Goal: Task Accomplishment & Management: Complete application form

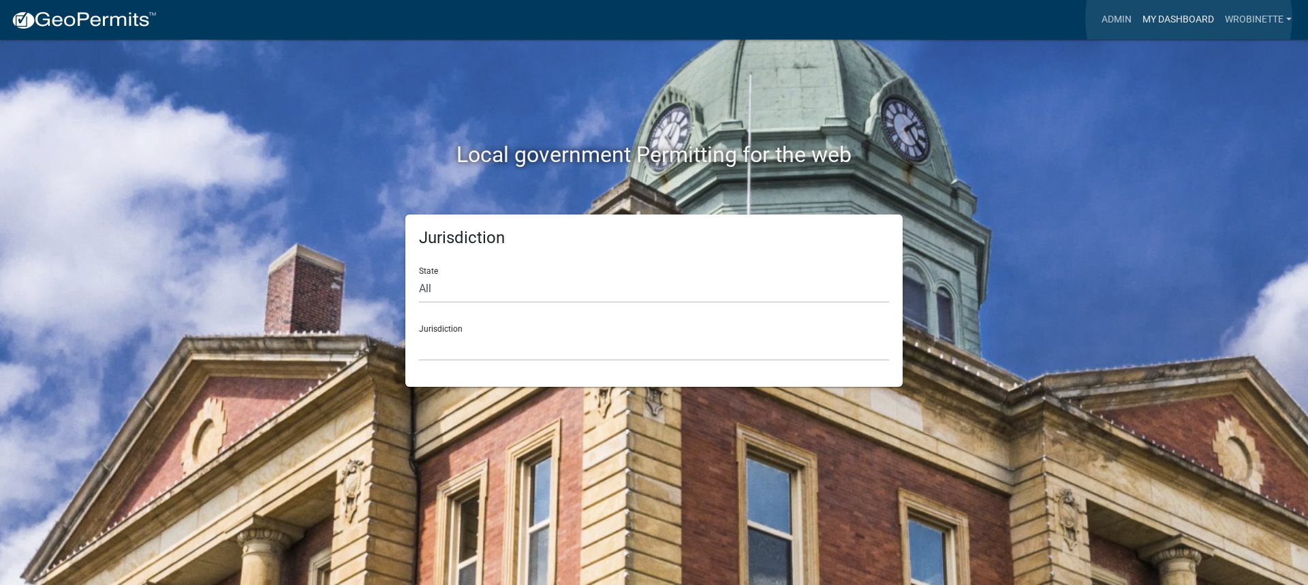
click at [1189, 18] on link "My Dashboard" at bounding box center [1178, 20] width 82 height 26
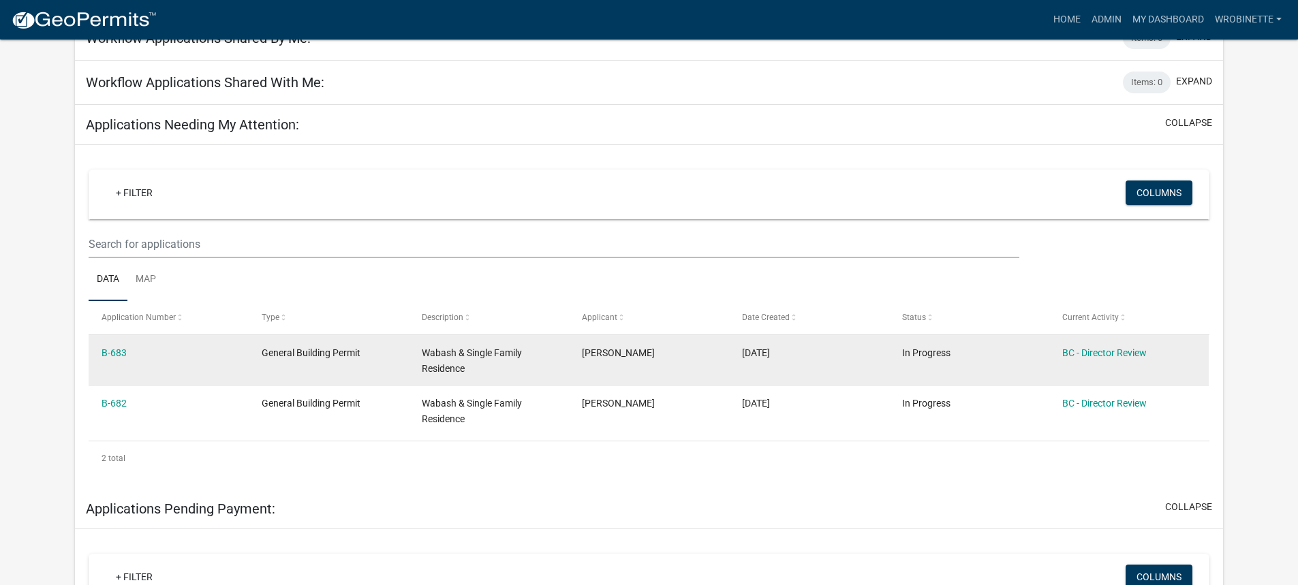
scroll to position [136, 0]
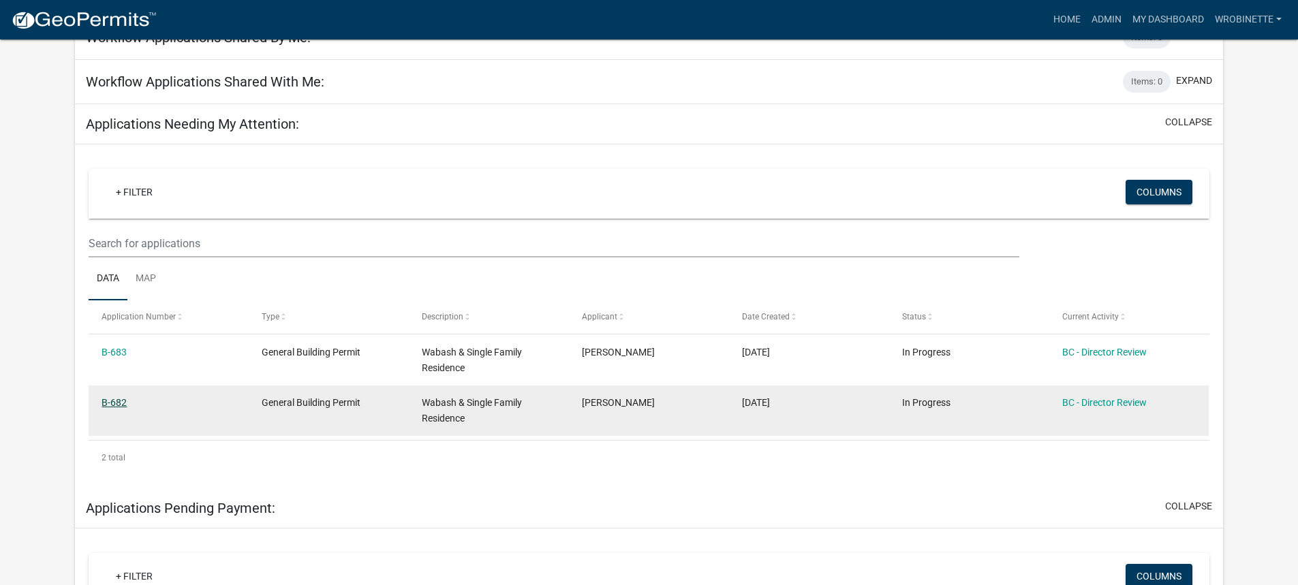
click at [119, 403] on link "B-682" at bounding box center [114, 402] width 25 height 11
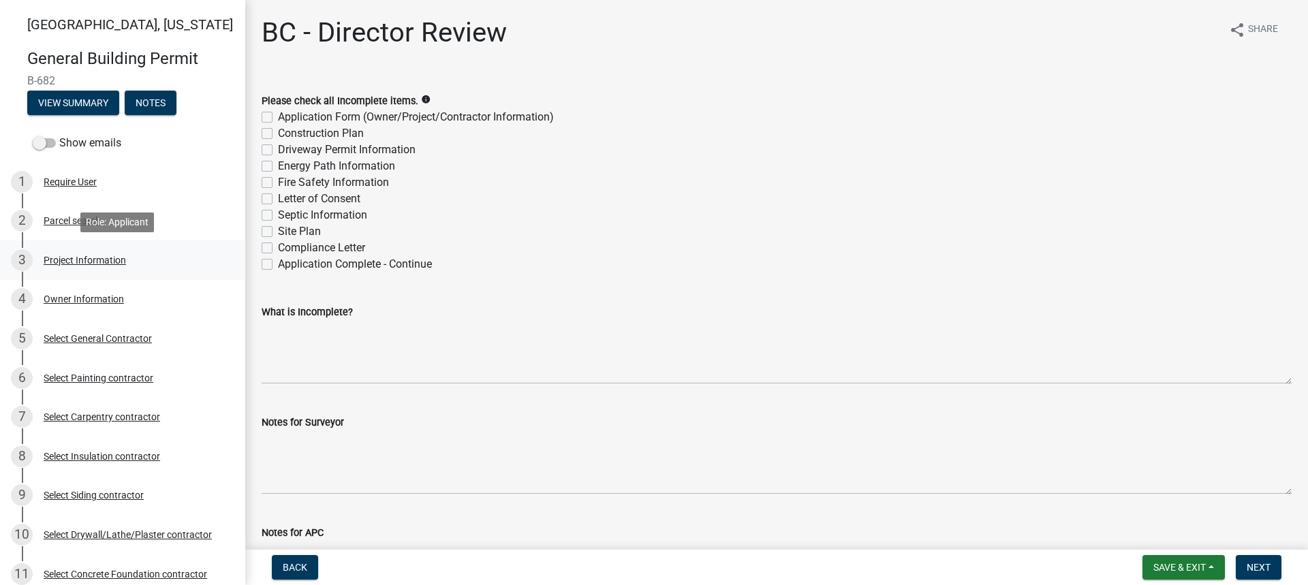
click at [76, 252] on div "3 Project Information" at bounding box center [117, 260] width 213 height 22
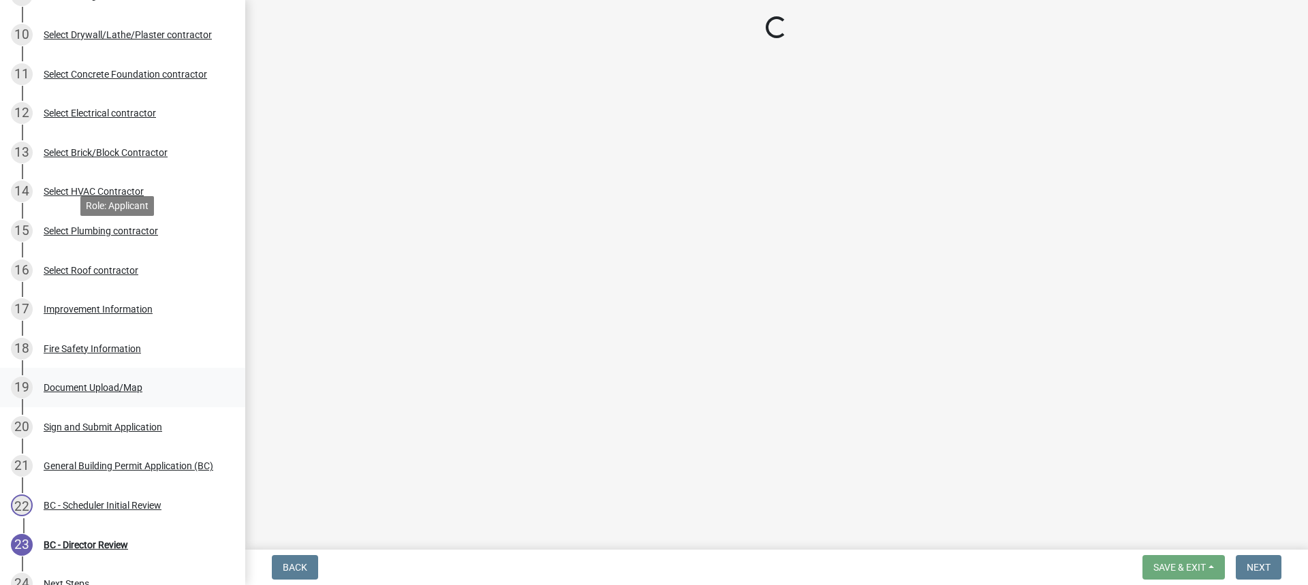
scroll to position [645, 0]
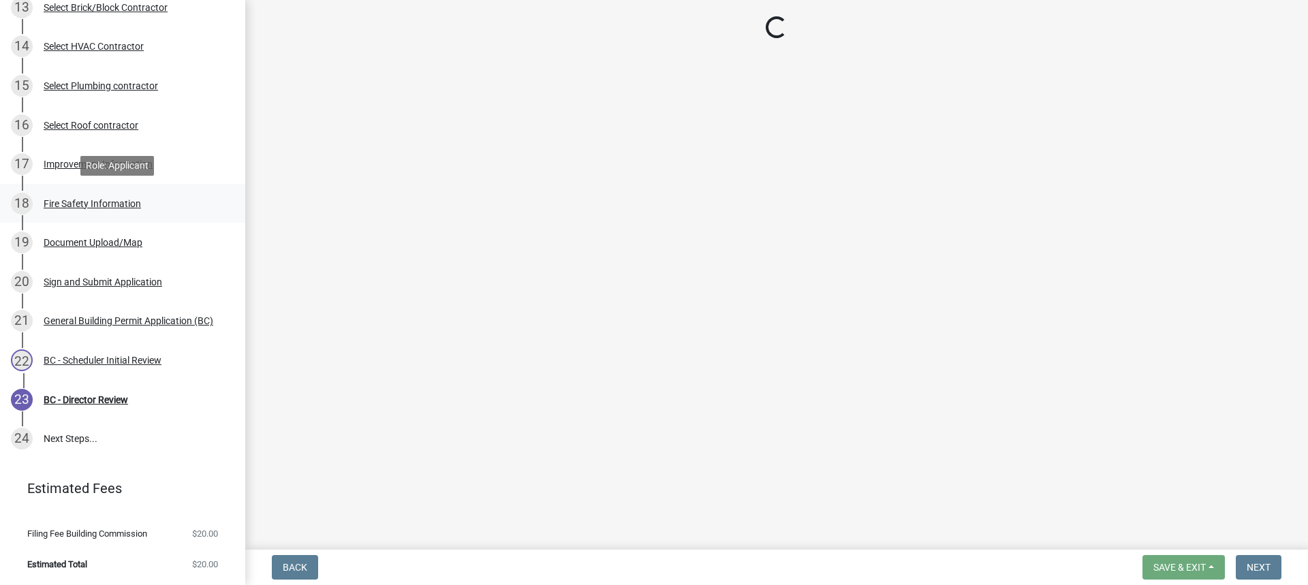
select select "f62e9ec7-2ce1-40c9-9d70-ac6e7ddc5d7c"
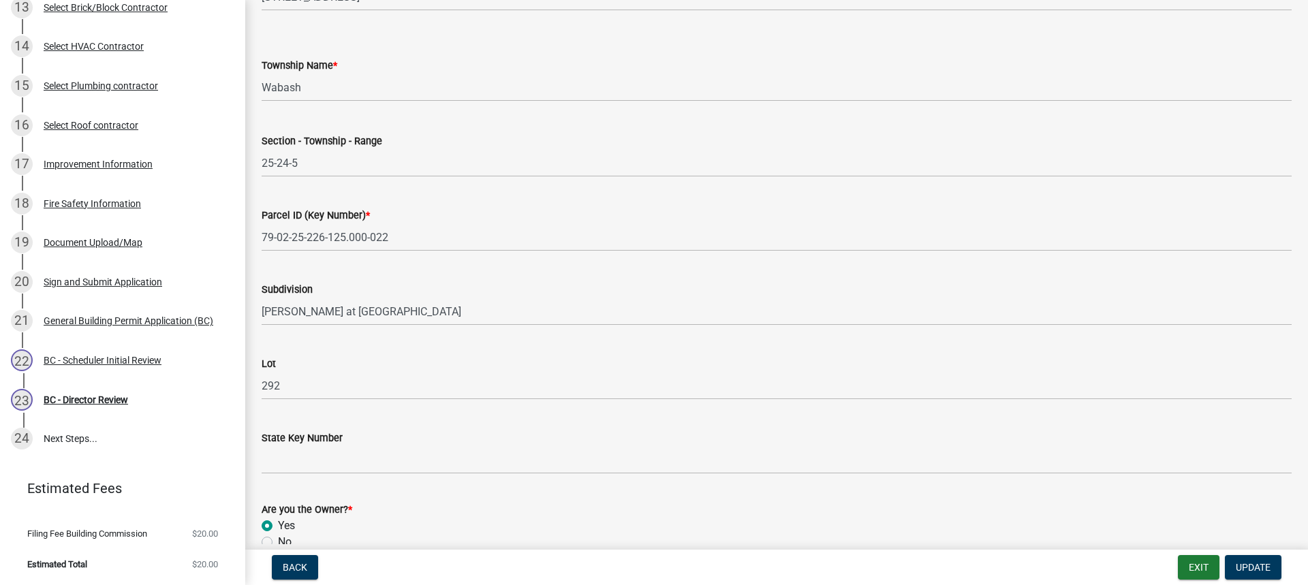
scroll to position [728, 0]
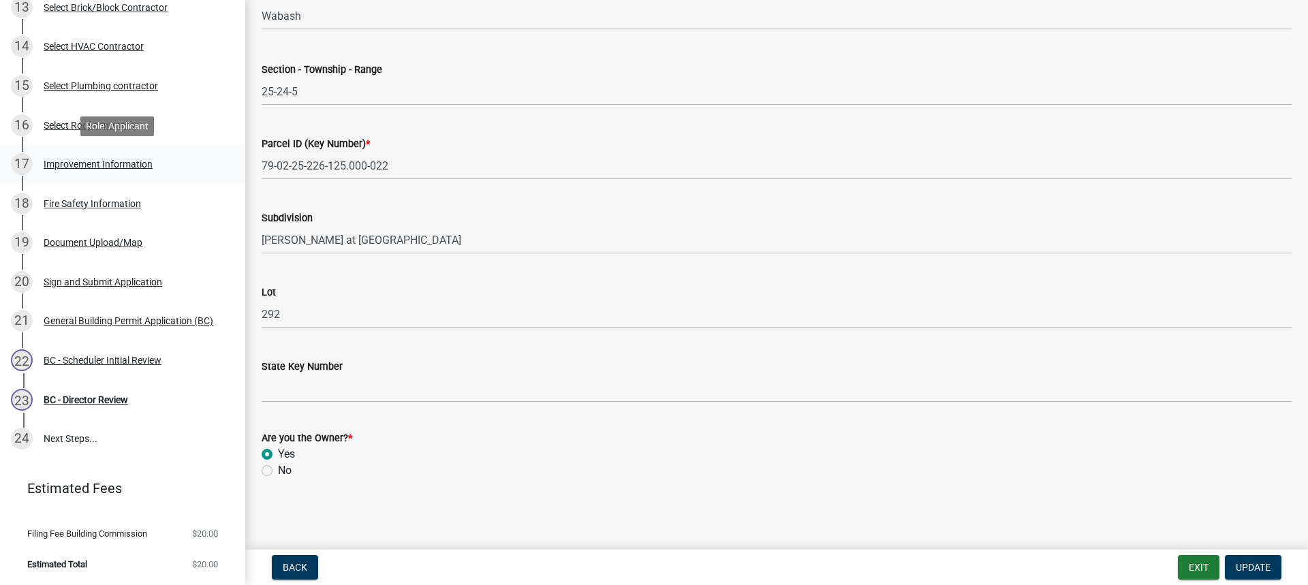
click at [83, 160] on div "Improvement Information" at bounding box center [98, 164] width 109 height 10
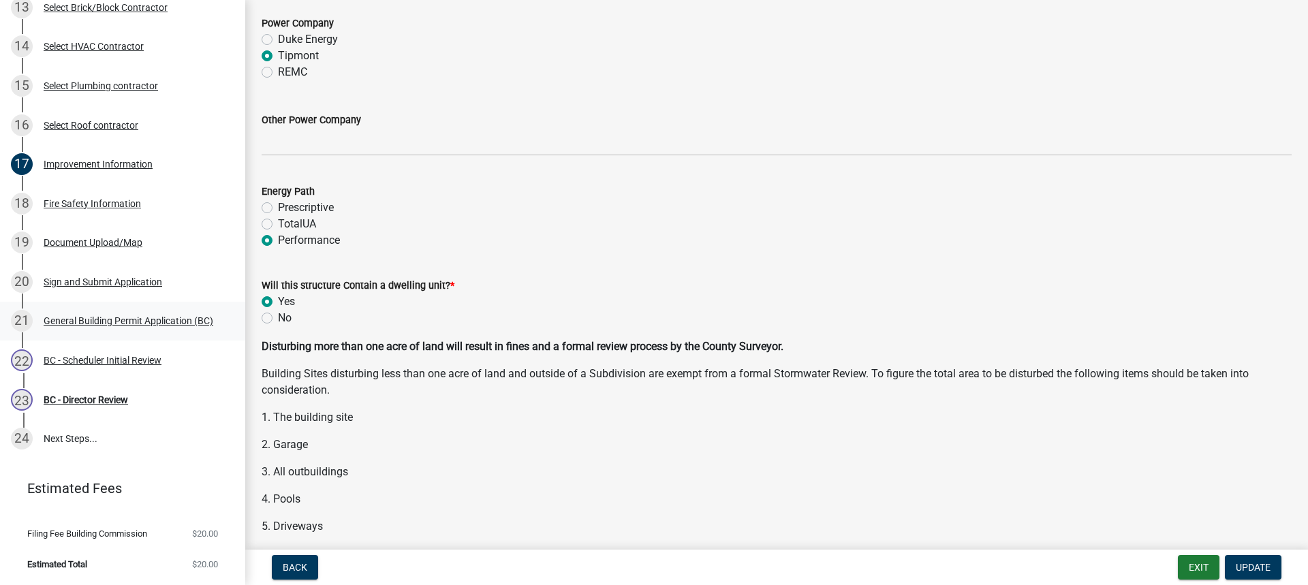
scroll to position [1635, 0]
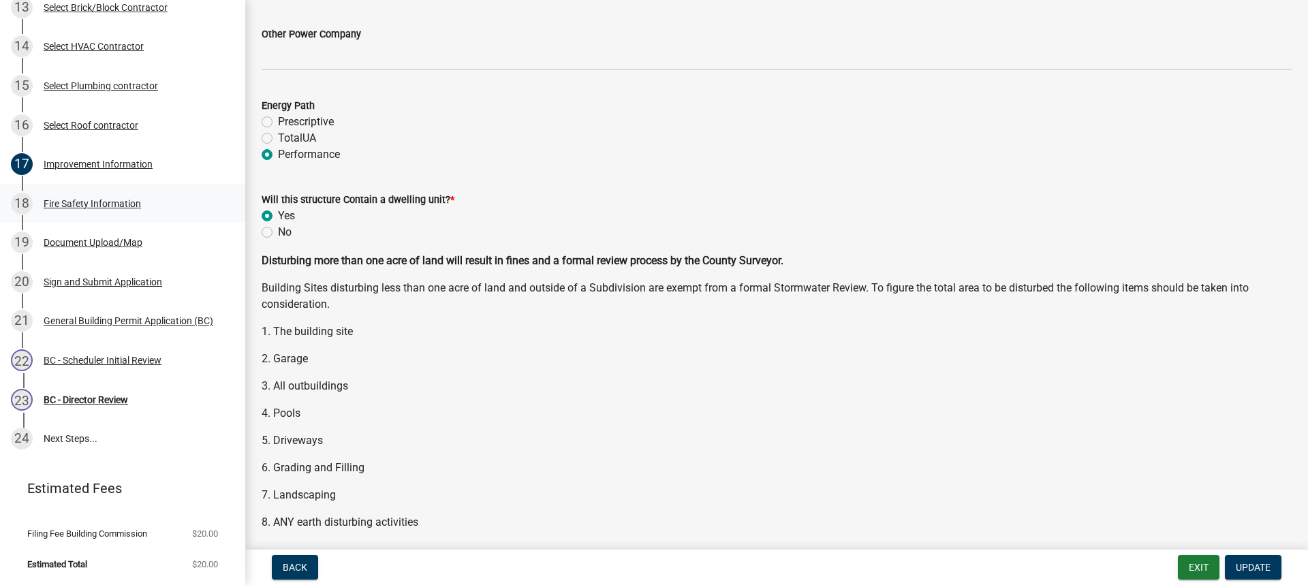
click at [125, 199] on div "Fire Safety Information" at bounding box center [92, 204] width 97 height 10
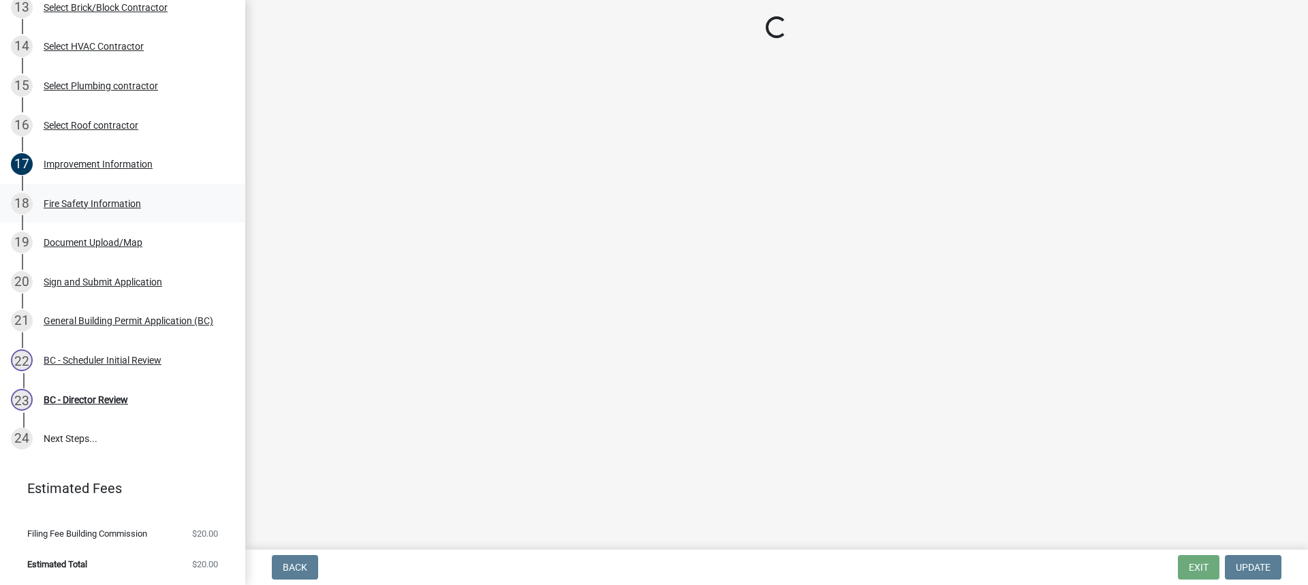
scroll to position [0, 0]
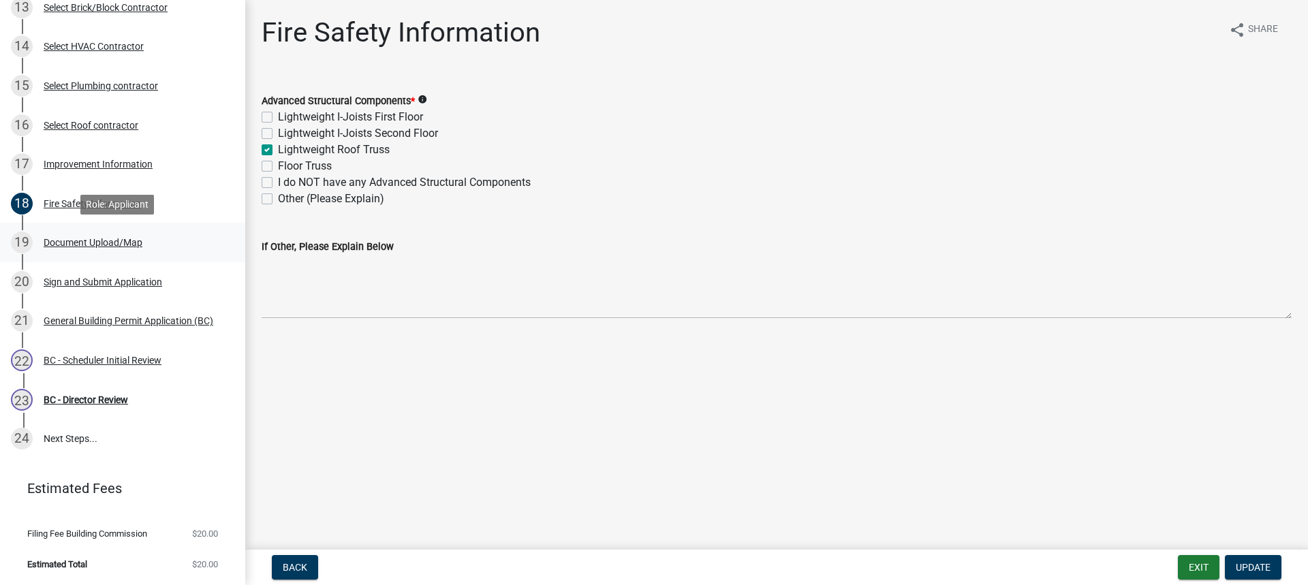
click at [104, 240] on div "Document Upload/Map" at bounding box center [93, 243] width 99 height 10
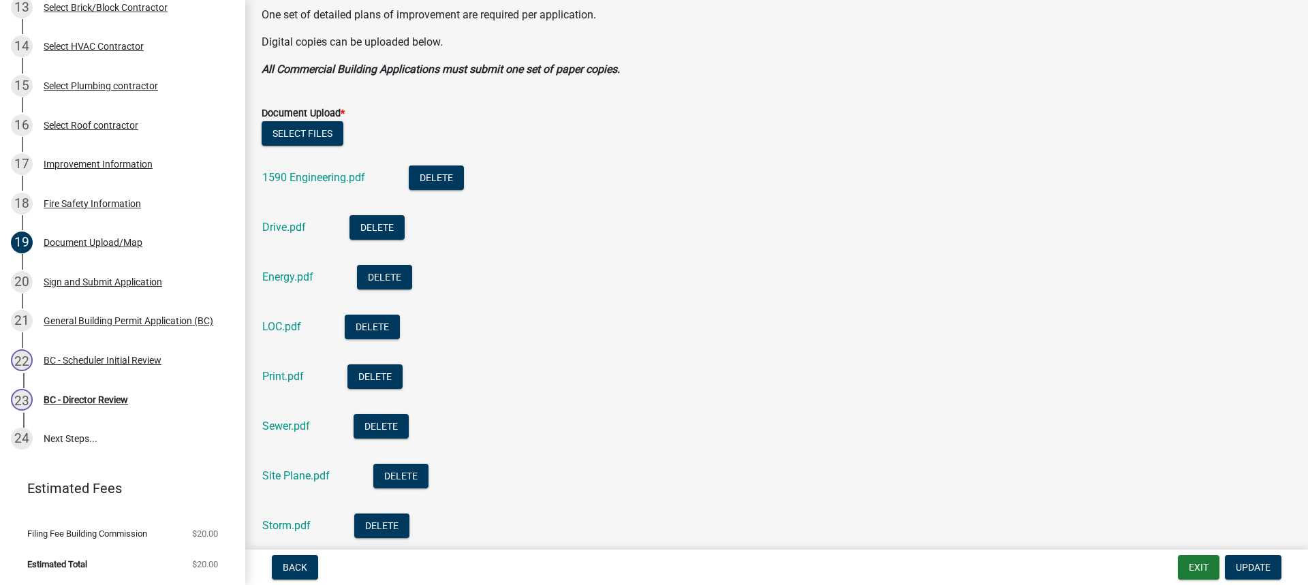
scroll to position [409, 0]
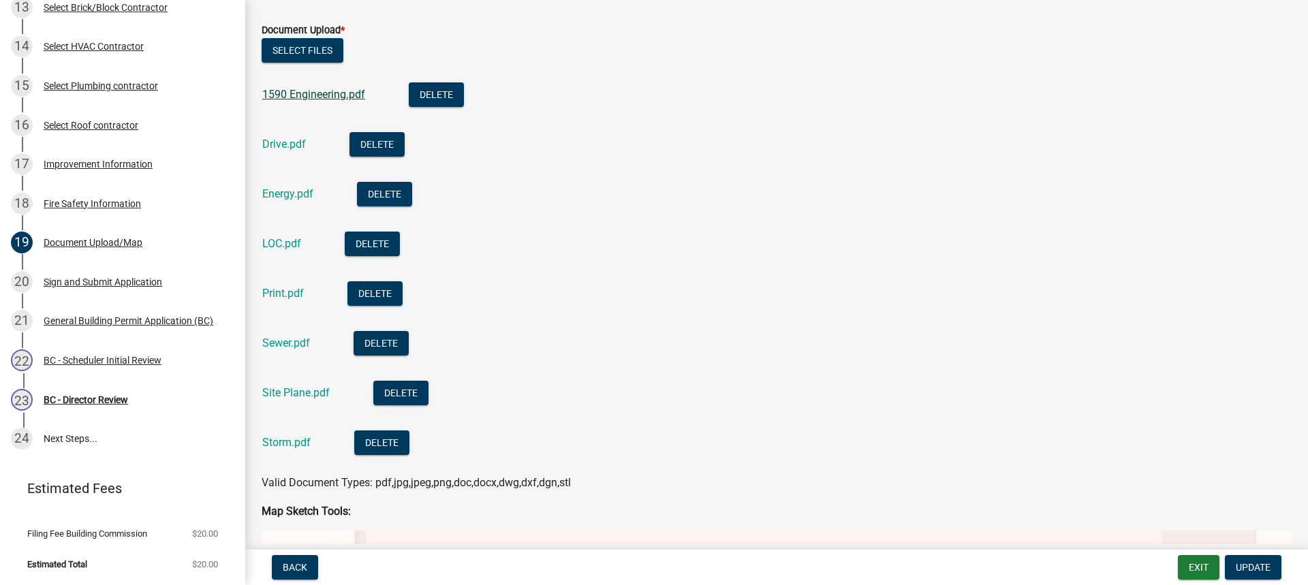
click at [335, 91] on link "1590 Engineering.pdf" at bounding box center [313, 94] width 103 height 13
click at [289, 147] on link "Drive.pdf" at bounding box center [284, 144] width 44 height 13
click at [292, 195] on link "Energy.pdf" at bounding box center [287, 193] width 51 height 13
click at [283, 292] on link "Print.pdf" at bounding box center [283, 293] width 42 height 13
click at [297, 347] on link "Sewer.pdf" at bounding box center [286, 343] width 48 height 13
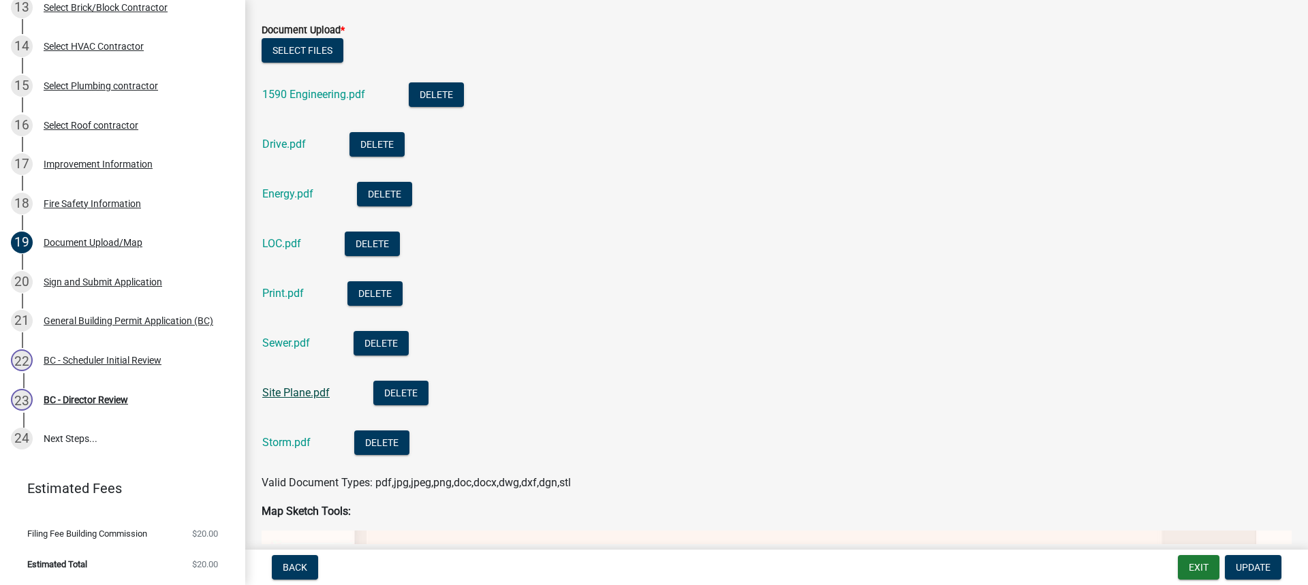
click at [309, 390] on link "Site Plane.pdf" at bounding box center [295, 392] width 67 height 13
click at [294, 441] on link "Storm.pdf" at bounding box center [286, 442] width 48 height 13
click at [104, 356] on div "BC - Scheduler Initial Review" at bounding box center [103, 361] width 118 height 10
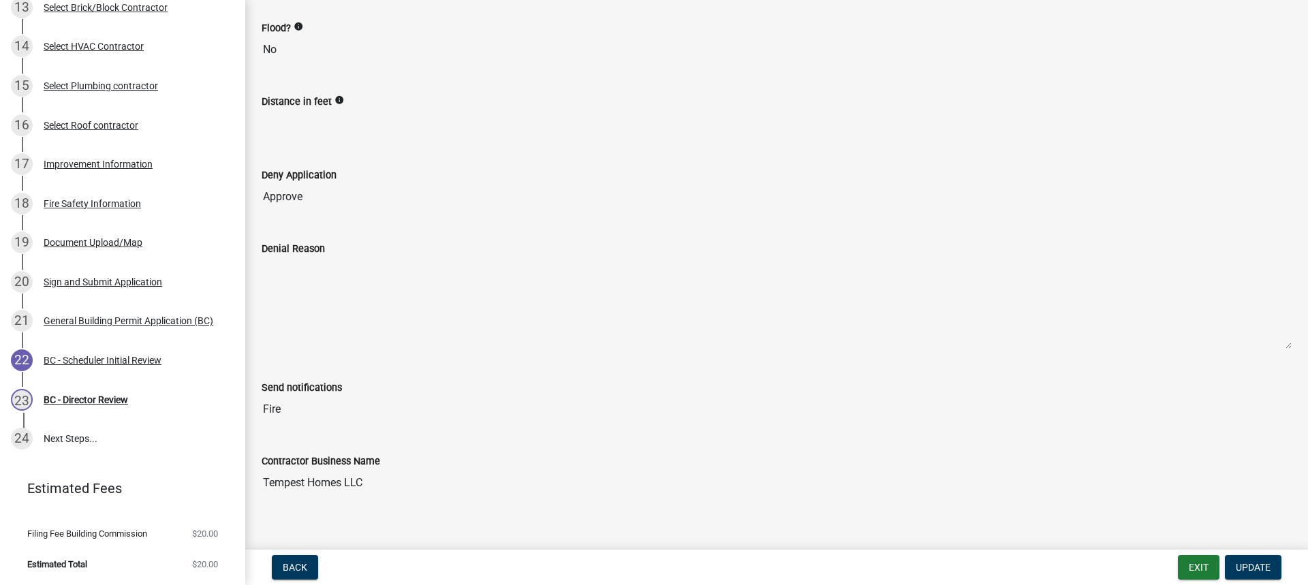
scroll to position [231, 0]
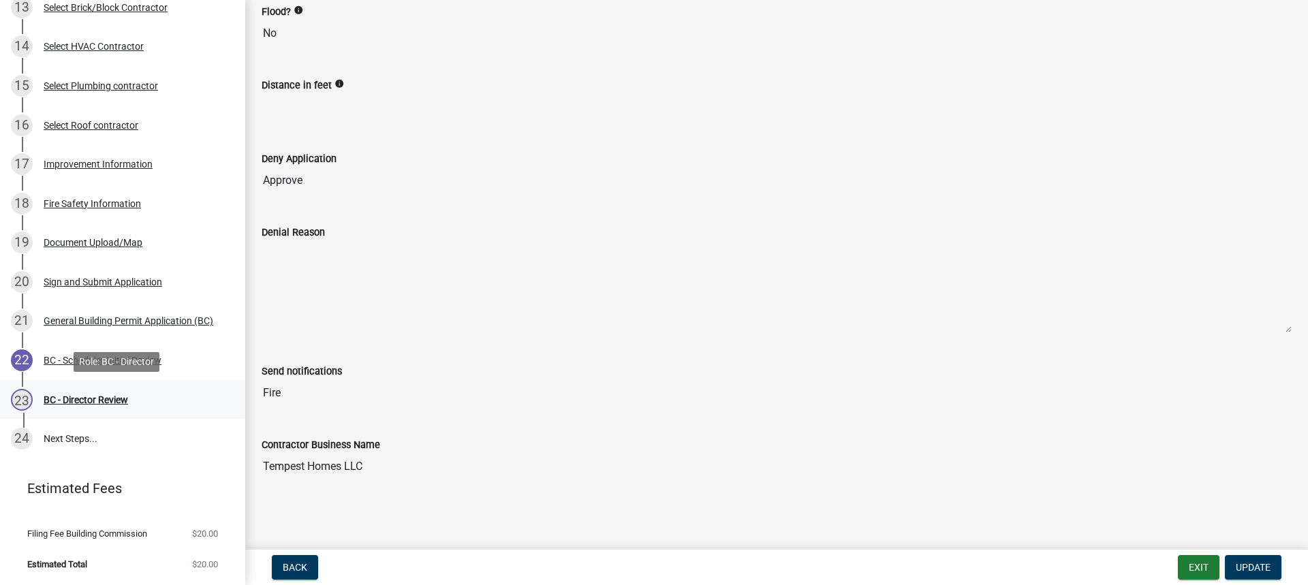
click at [96, 401] on div "BC - Director Review" at bounding box center [86, 400] width 84 height 10
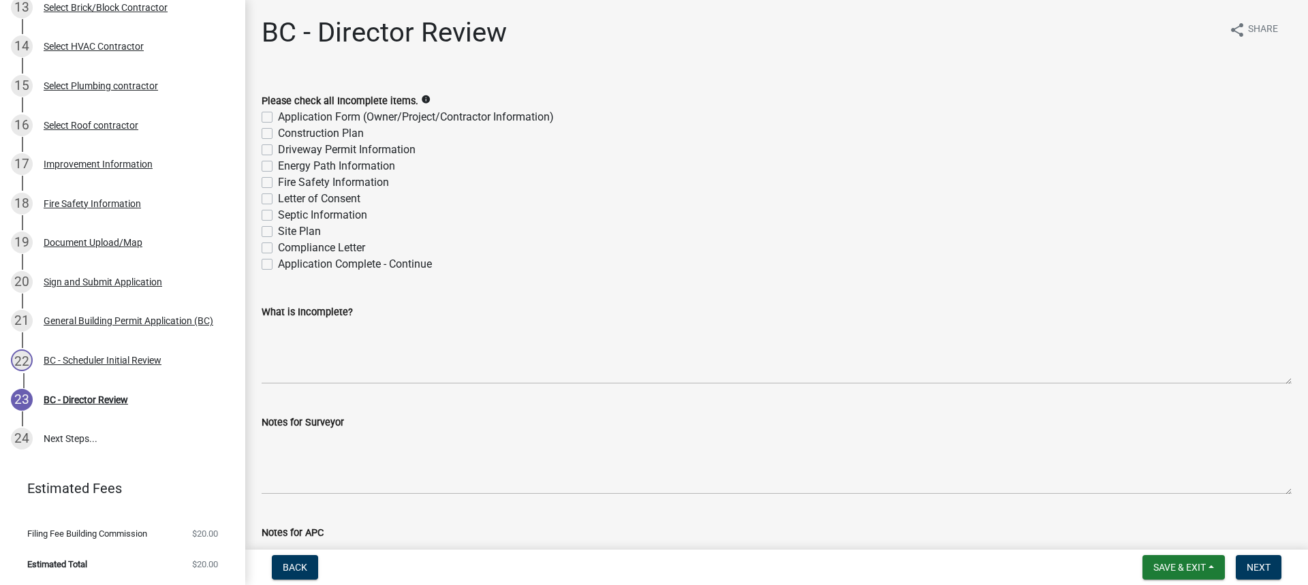
click at [278, 266] on label "Application Complete - Continue" at bounding box center [355, 264] width 154 height 16
click at [278, 265] on input "Application Complete - Continue" at bounding box center [282, 260] width 9 height 9
checkbox input "true"
checkbox input "false"
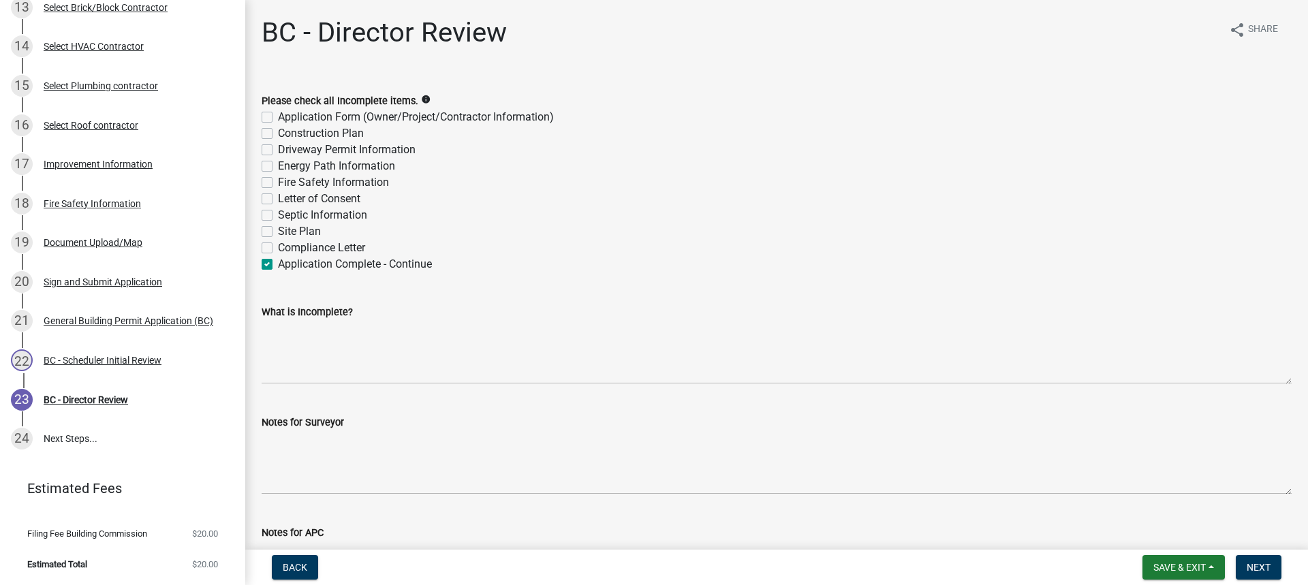
checkbox input "false"
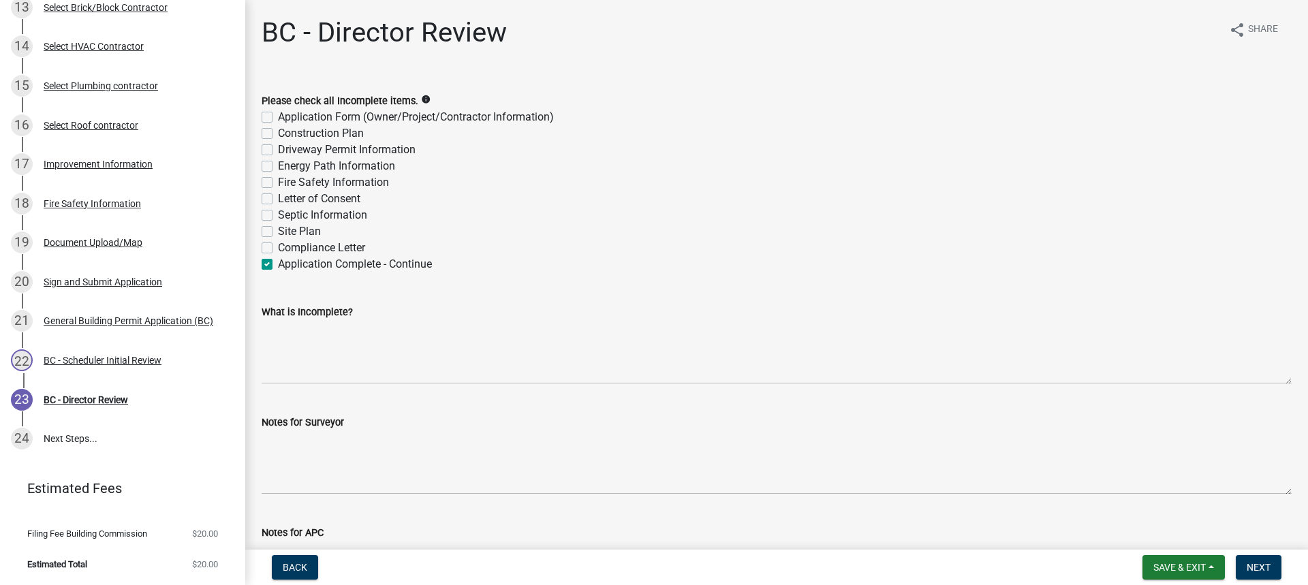
checkbox input "false"
checkbox input "true"
click at [1254, 566] on span "Next" at bounding box center [1259, 567] width 24 height 11
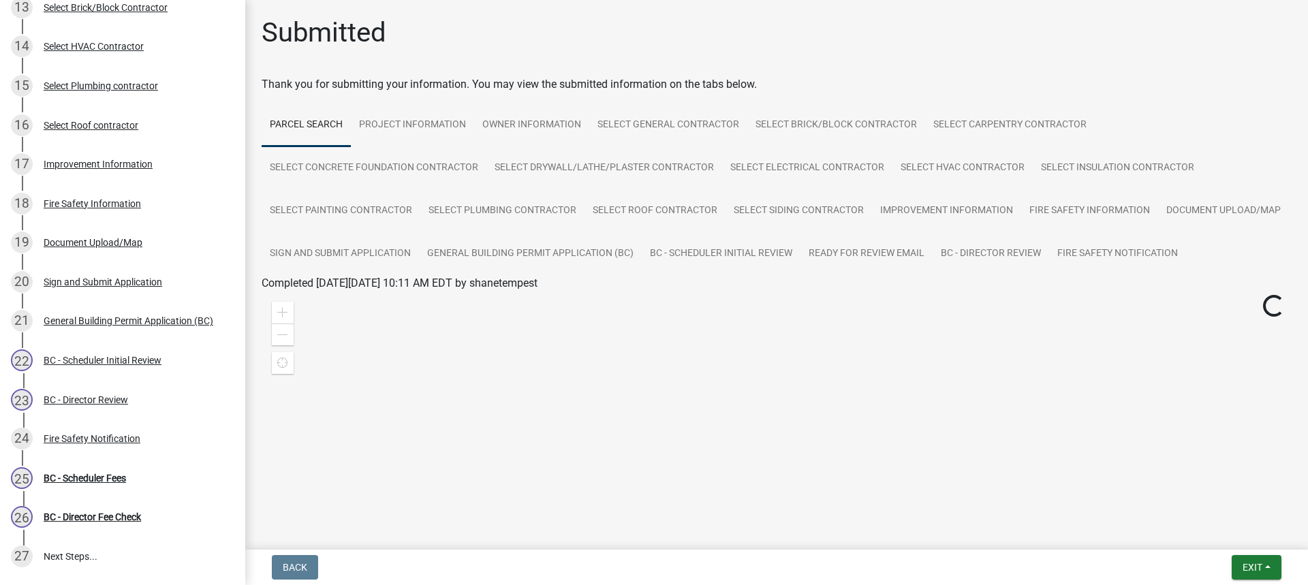
scroll to position [763, 0]
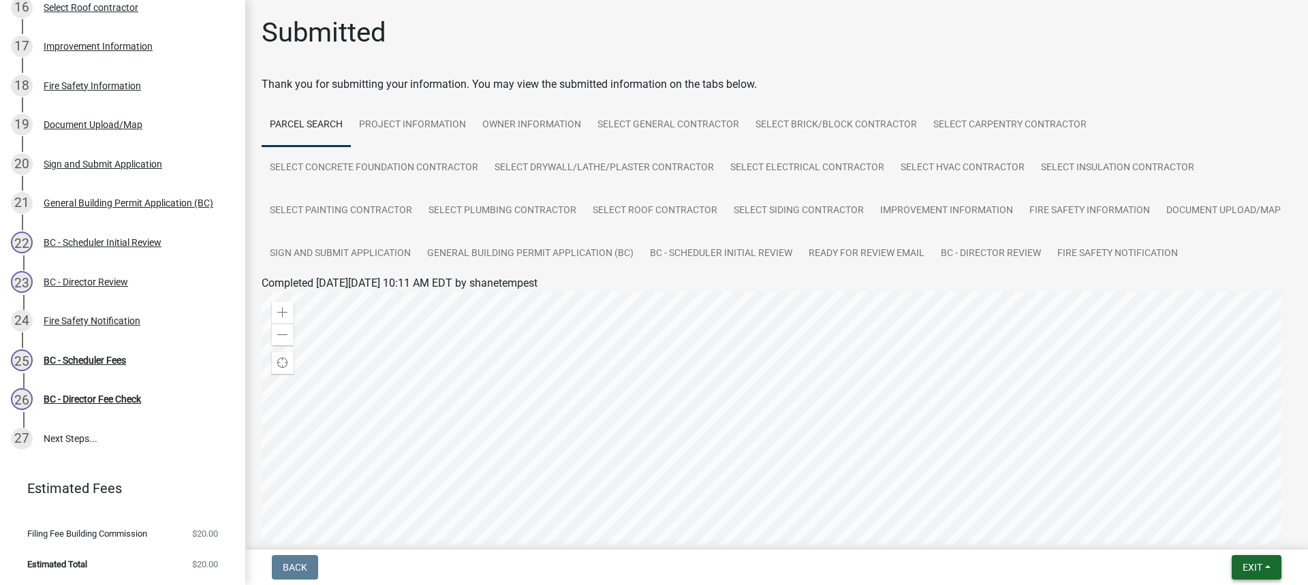
click at [1258, 566] on span "Exit" at bounding box center [1253, 567] width 20 height 11
click at [1218, 536] on button "Save & Exit" at bounding box center [1227, 532] width 109 height 33
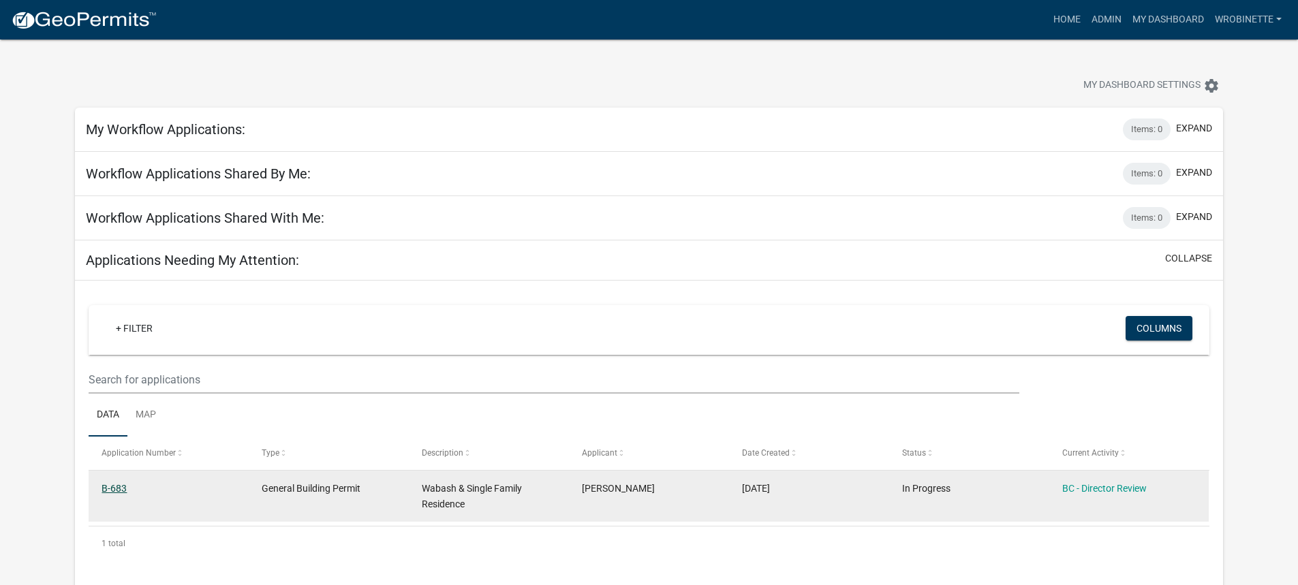
click at [112, 487] on link "B-683" at bounding box center [114, 488] width 25 height 11
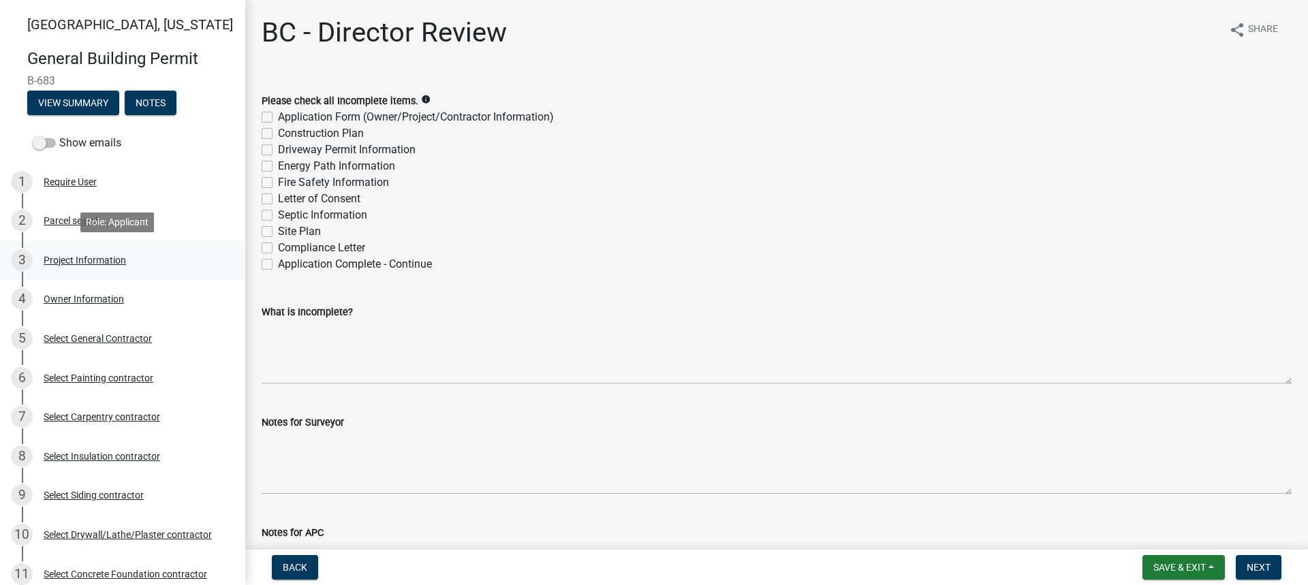
click at [74, 257] on div "Project Information" at bounding box center [85, 261] width 82 height 10
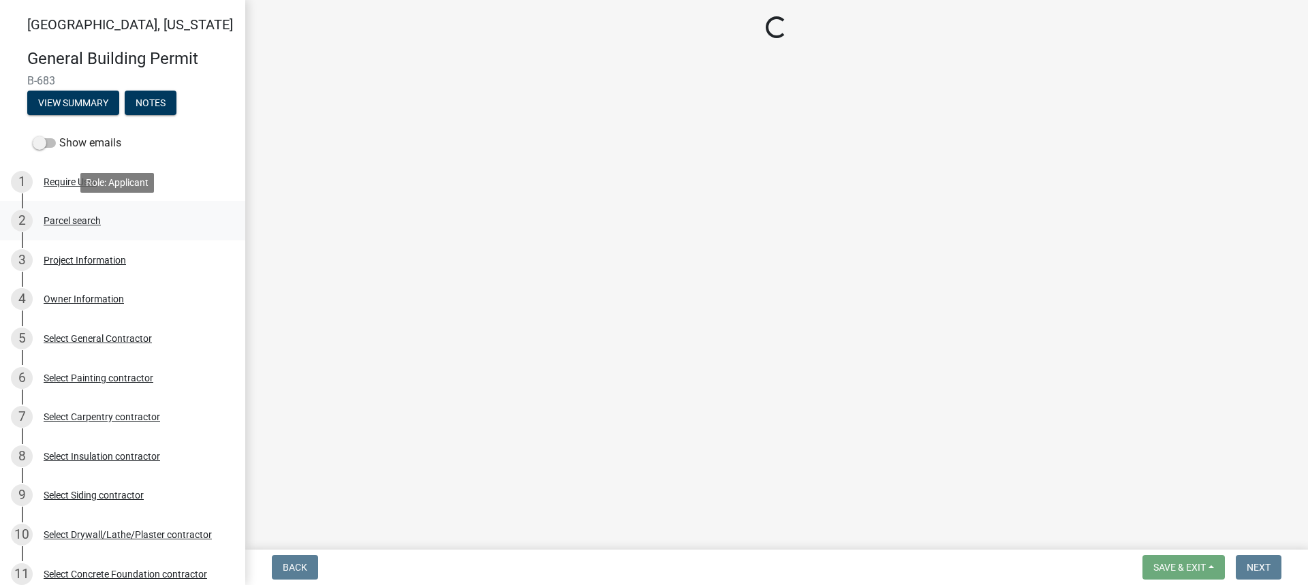
click at [175, 230] on div "2 Parcel search" at bounding box center [117, 221] width 213 height 22
drag, startPoint x: 87, startPoint y: 257, endPoint x: 105, endPoint y: 246, distance: 21.4
click at [88, 256] on div "Project Information" at bounding box center [85, 261] width 82 height 10
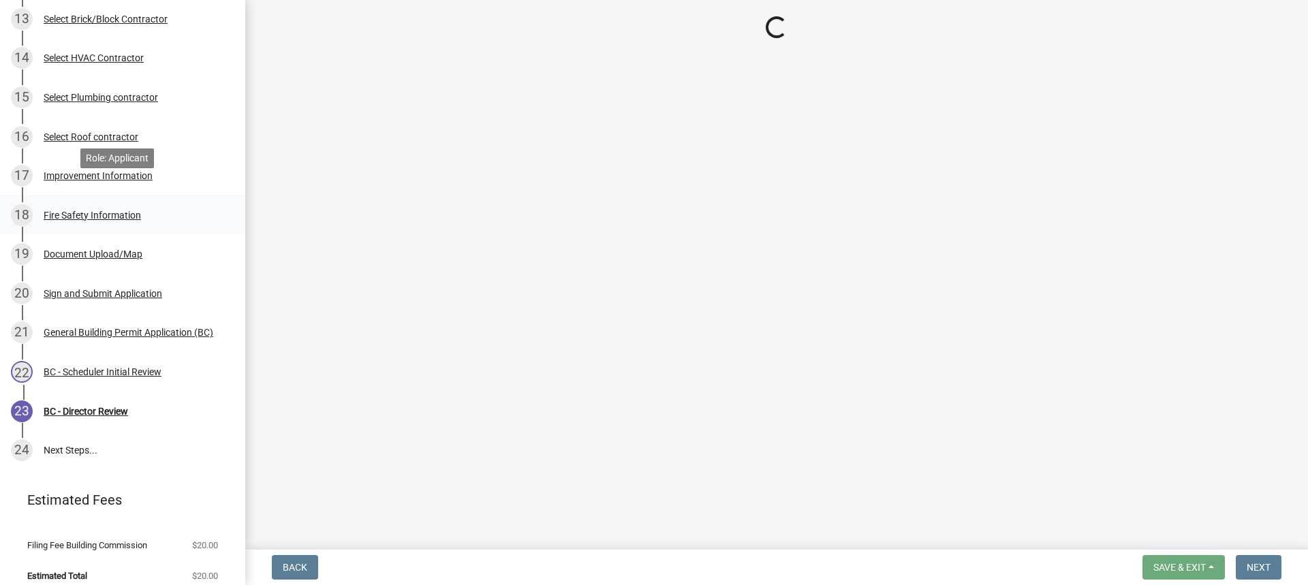
scroll to position [645, 0]
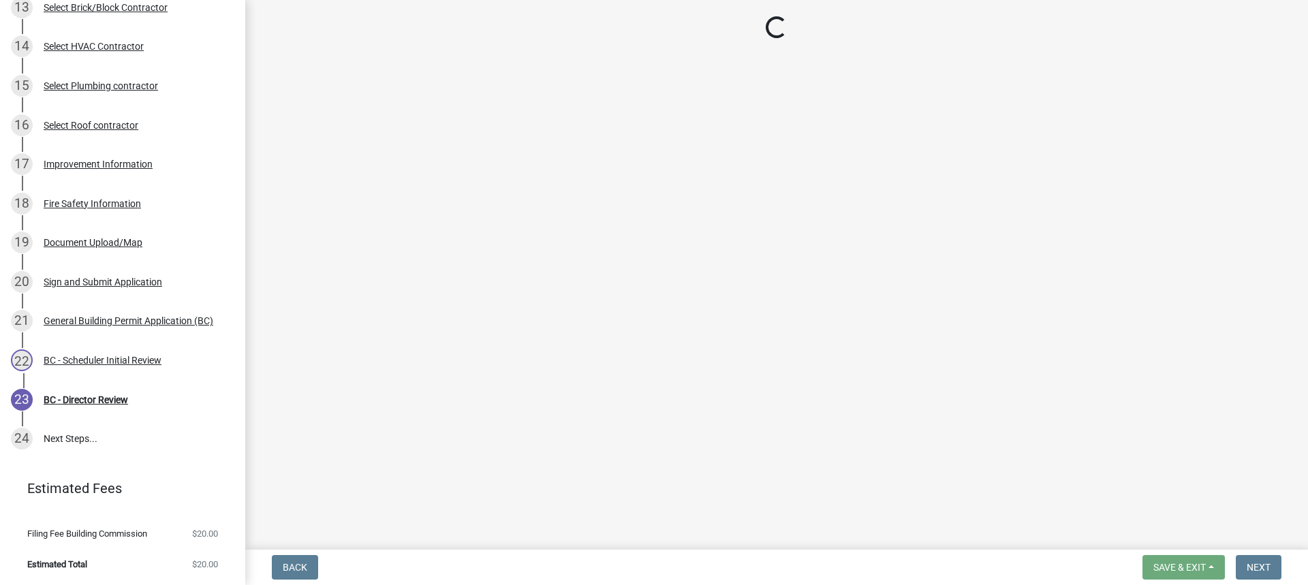
select select "f62e9ec7-2ce1-40c9-9d70-ac6e7ddc5d7c"
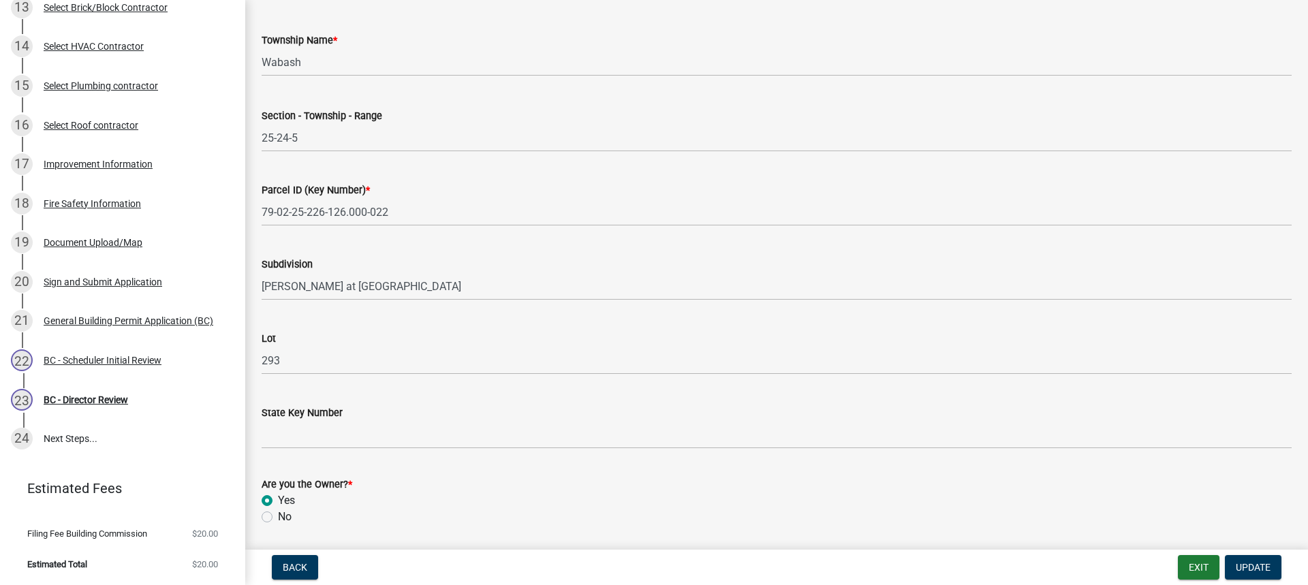
scroll to position [0, 0]
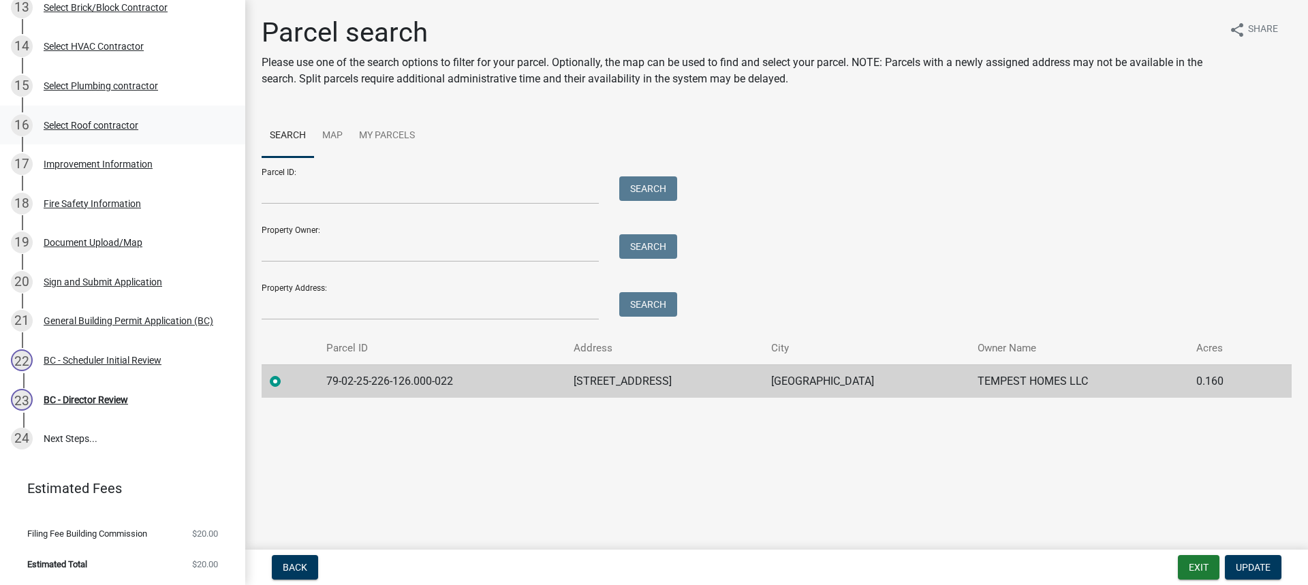
select select "f62e9ec7-2ce1-40c9-9d70-ac6e7ddc5d7c"
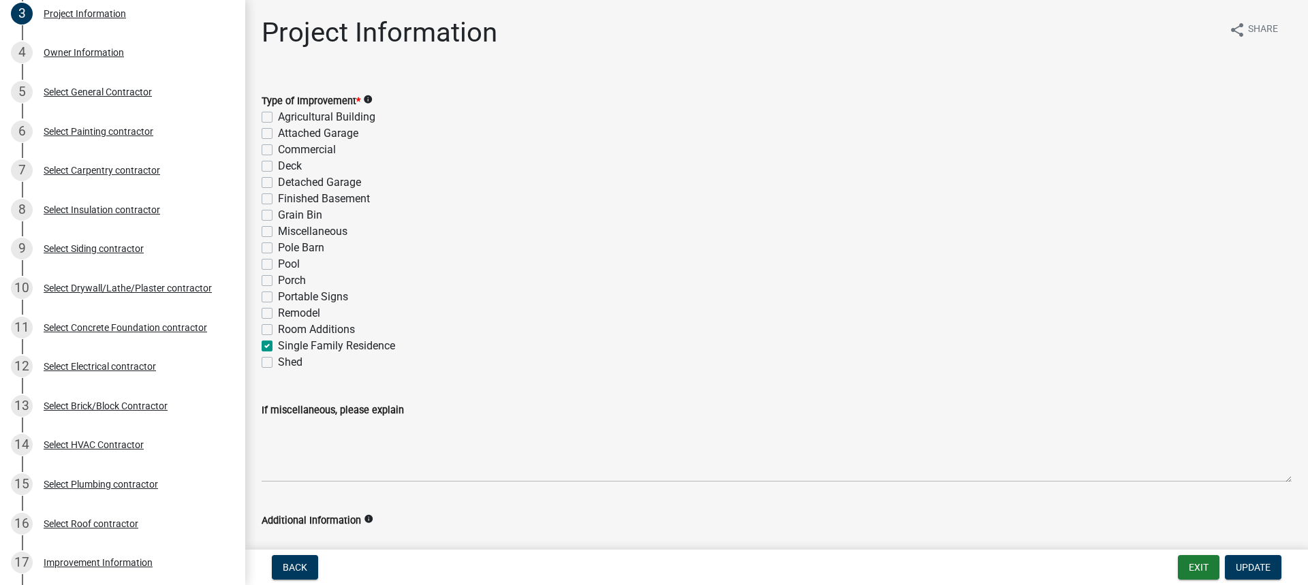
scroll to position [100, 0]
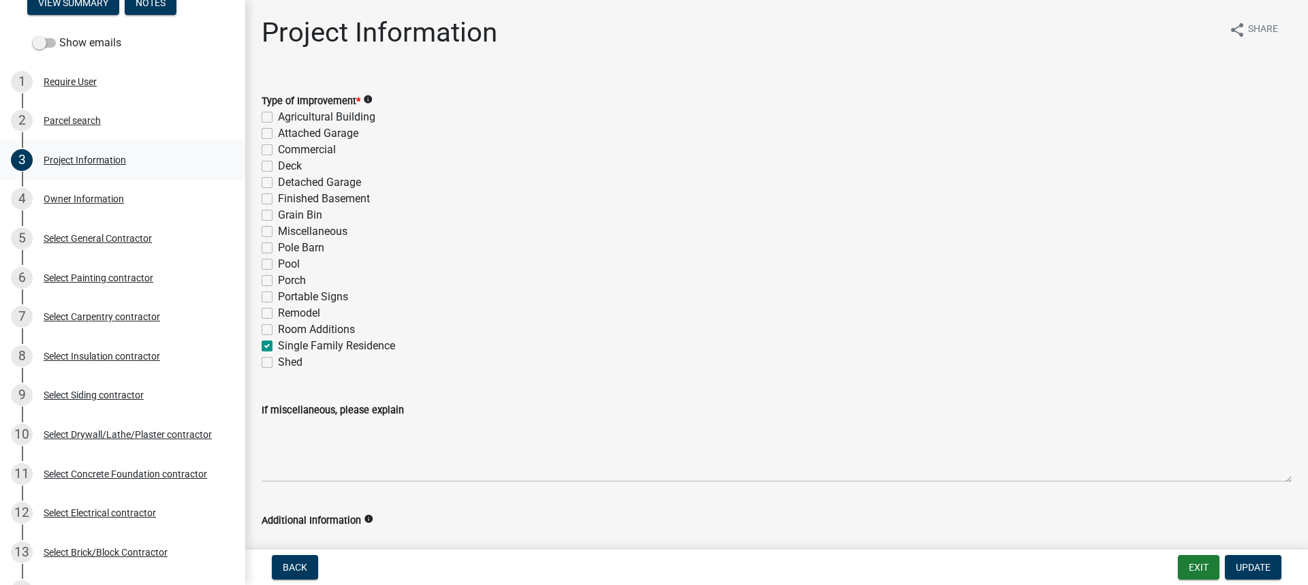
click at [100, 159] on div "Project Information" at bounding box center [85, 160] width 82 height 10
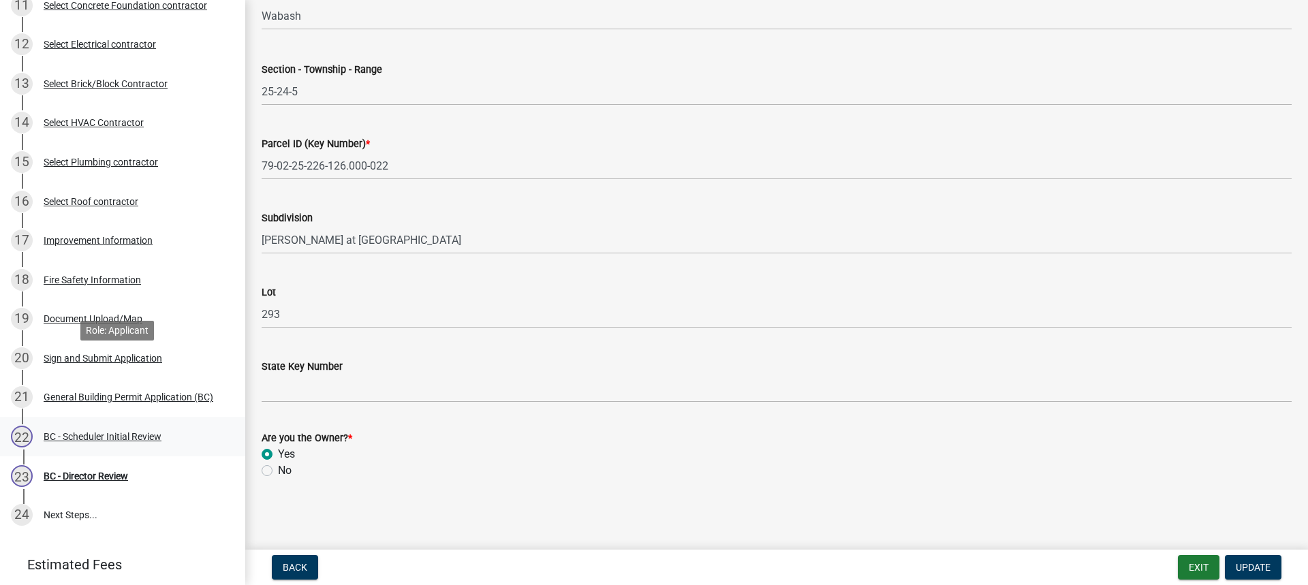
scroll to position [645, 0]
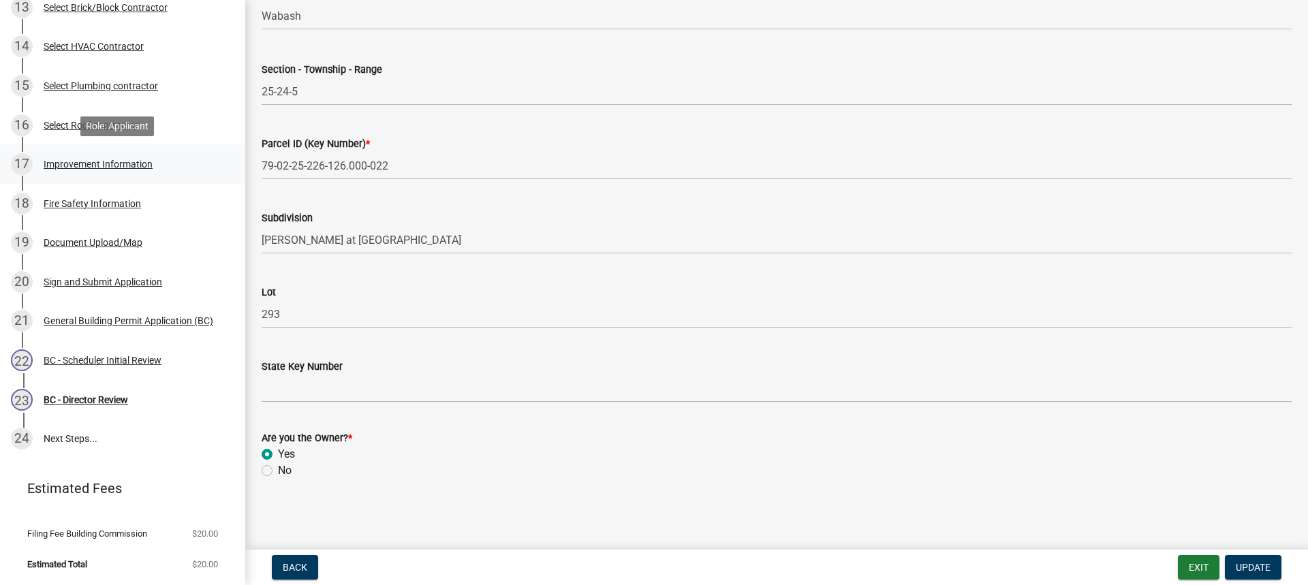
click at [106, 164] on div "Improvement Information" at bounding box center [98, 164] width 109 height 10
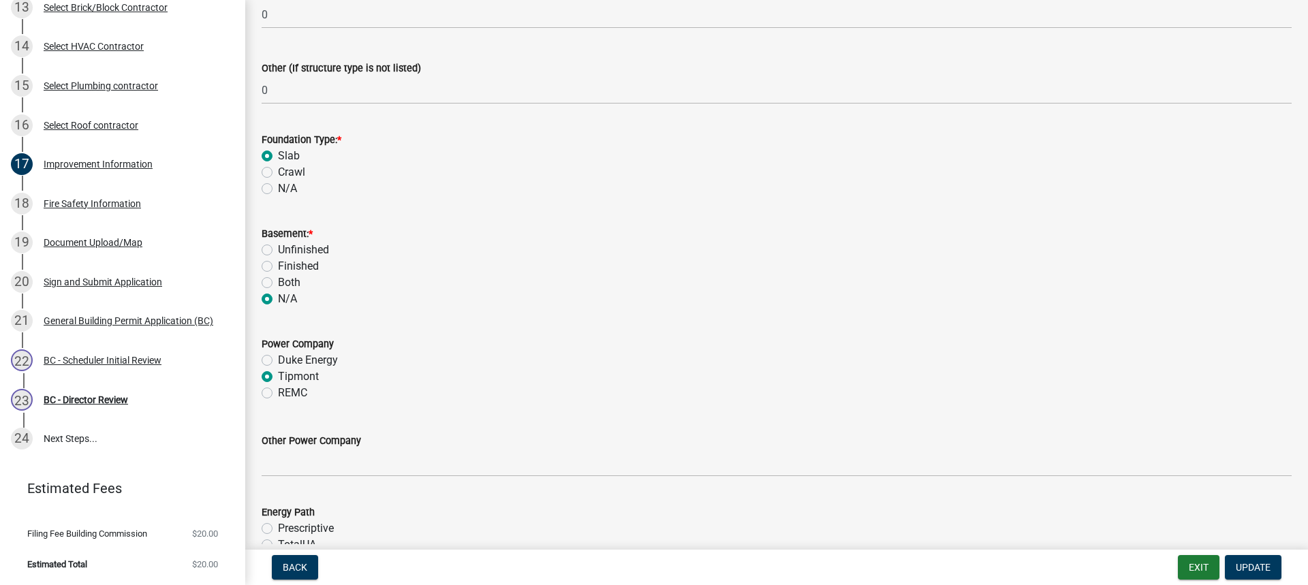
scroll to position [1295, 0]
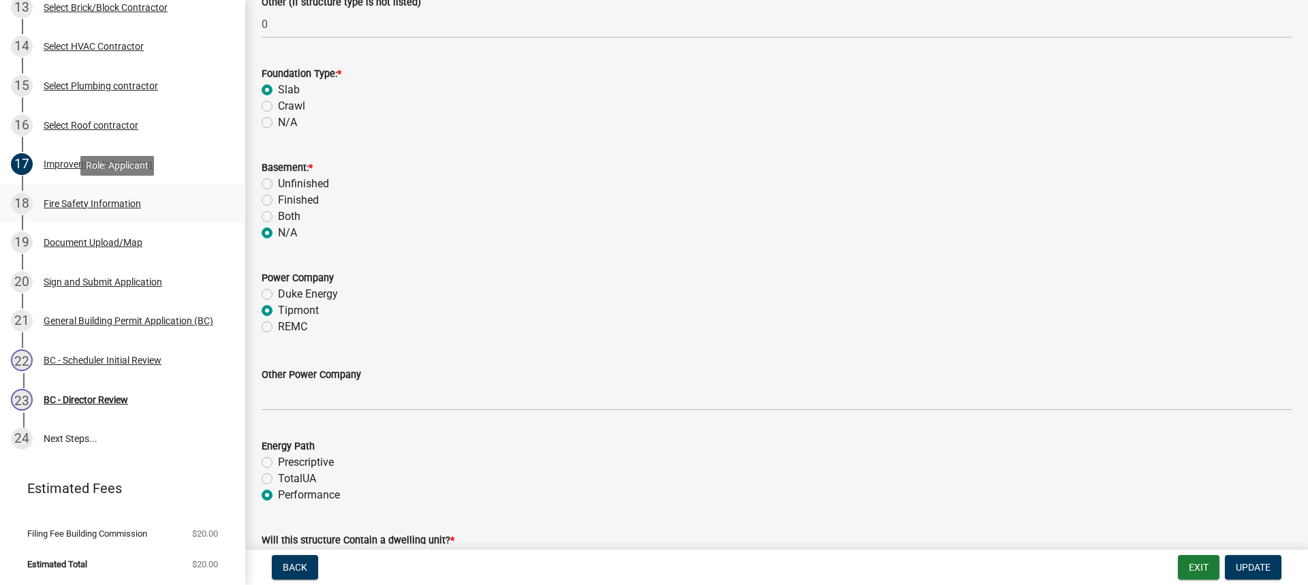
click at [104, 204] on div "Fire Safety Information" at bounding box center [92, 204] width 97 height 10
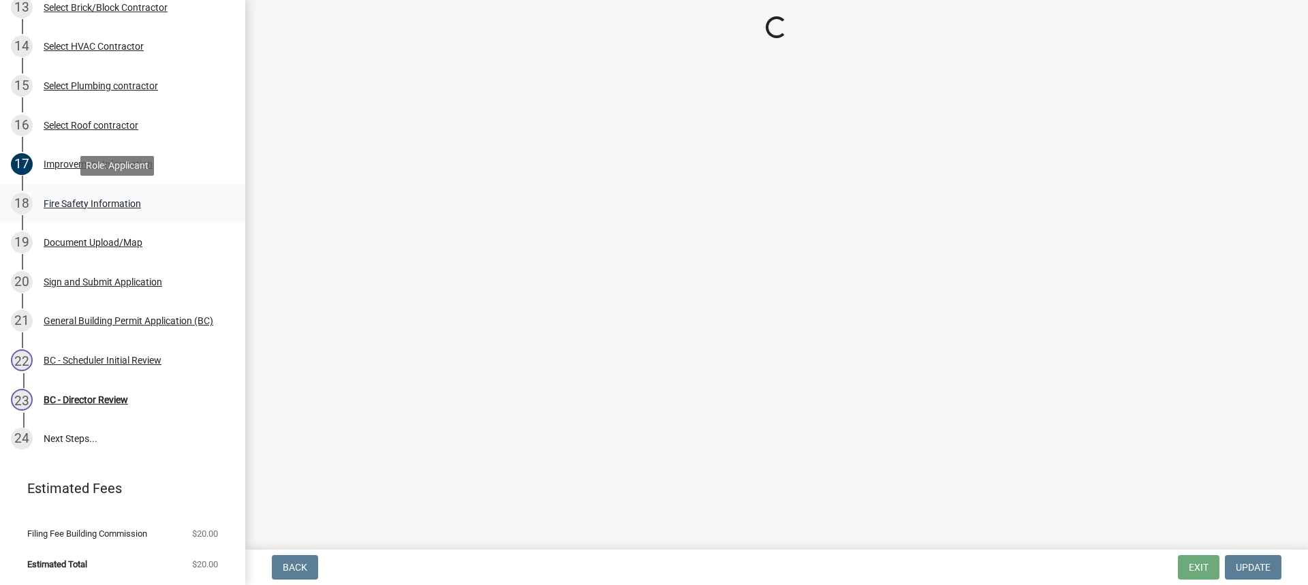
scroll to position [0, 0]
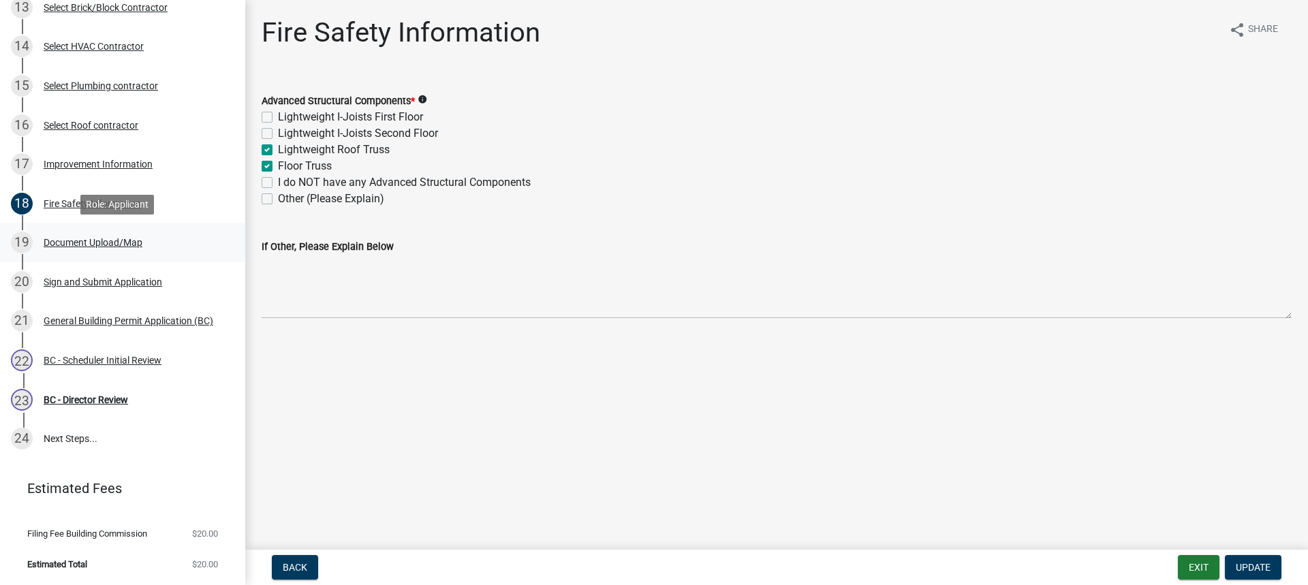
click at [85, 241] on div "Document Upload/Map" at bounding box center [93, 243] width 99 height 10
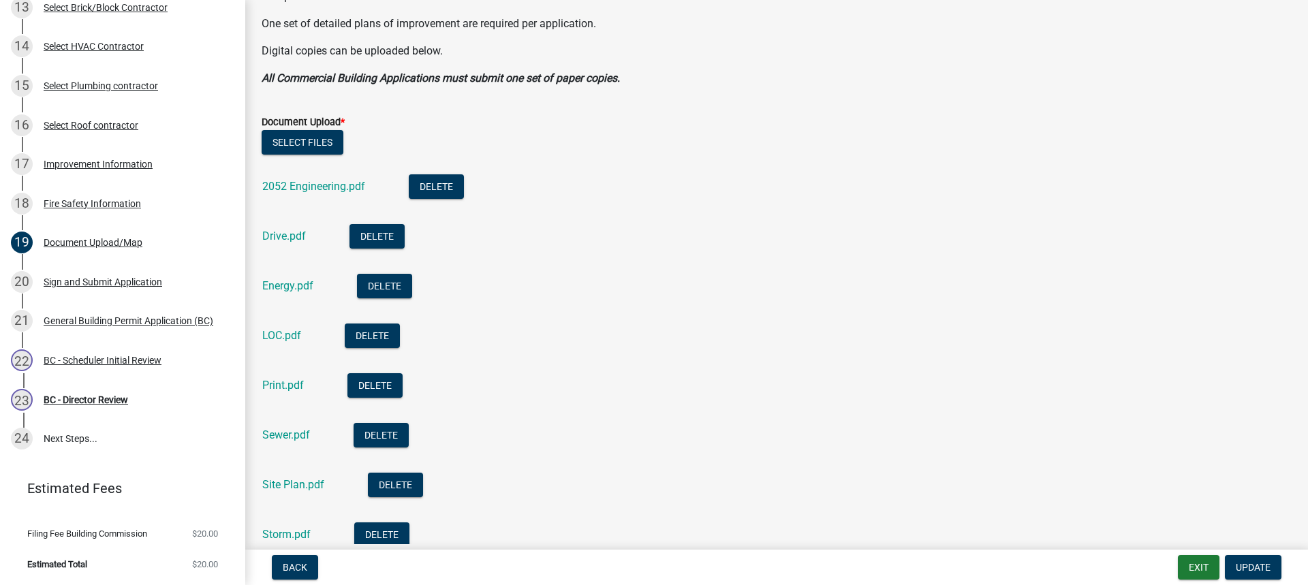
scroll to position [341, 0]
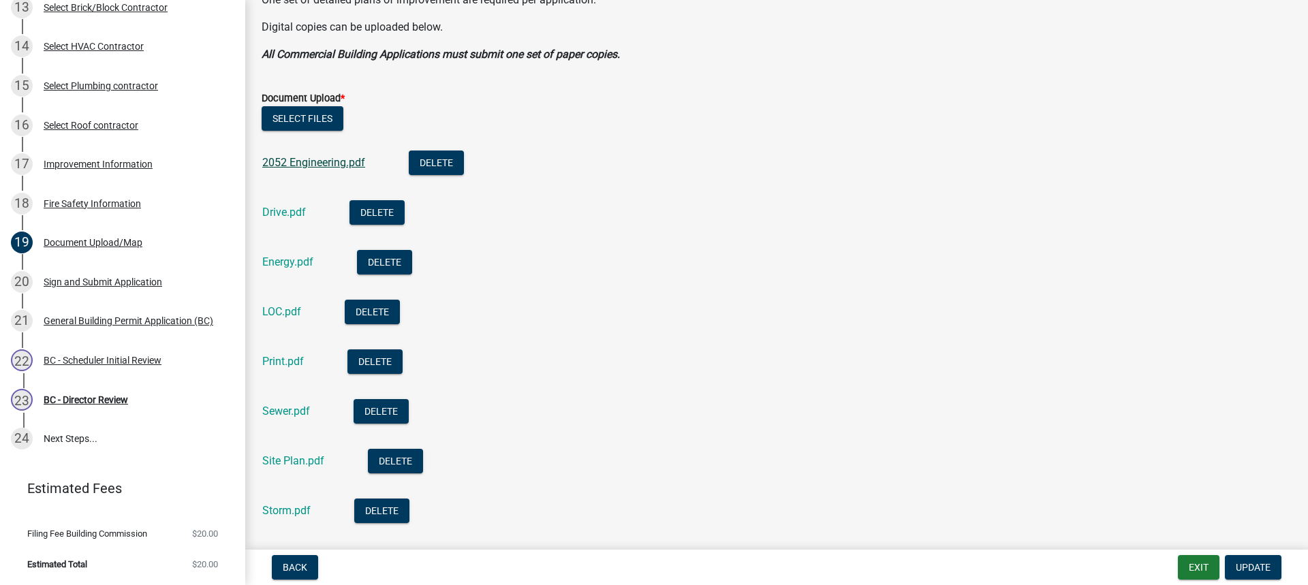
click at [295, 164] on link "2052 Engineering.pdf" at bounding box center [313, 162] width 103 height 13
click at [290, 209] on link "Drive.pdf" at bounding box center [284, 212] width 44 height 13
click at [294, 263] on link "Energy.pdf" at bounding box center [287, 262] width 51 height 13
click at [276, 359] on link "Print.pdf" at bounding box center [283, 361] width 42 height 13
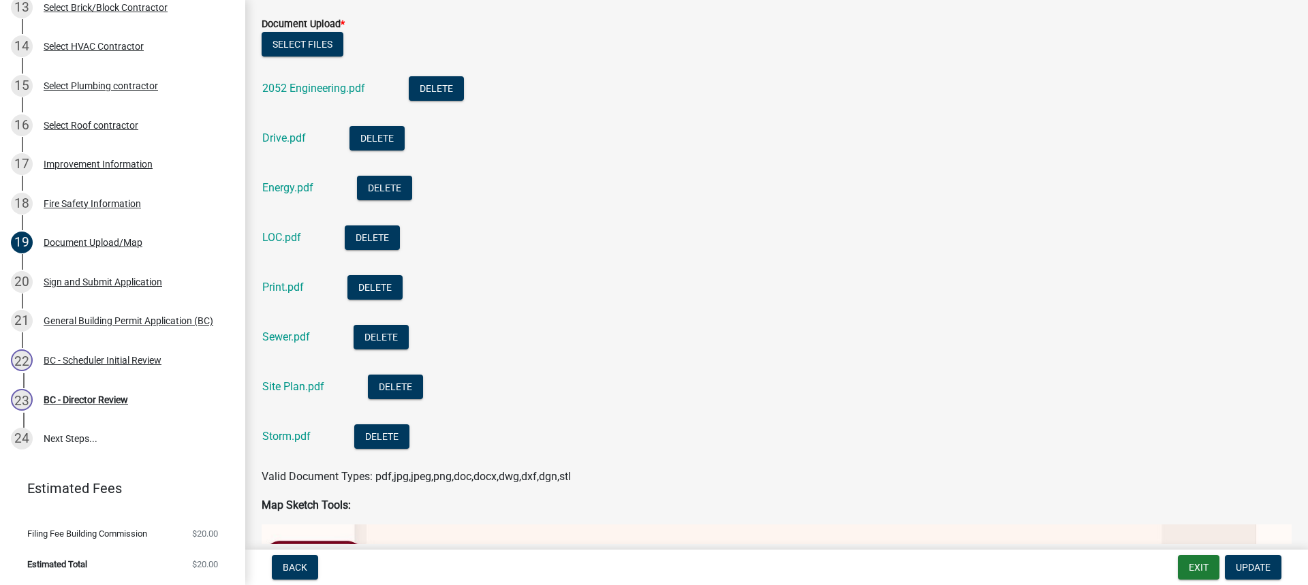
scroll to position [545, 0]
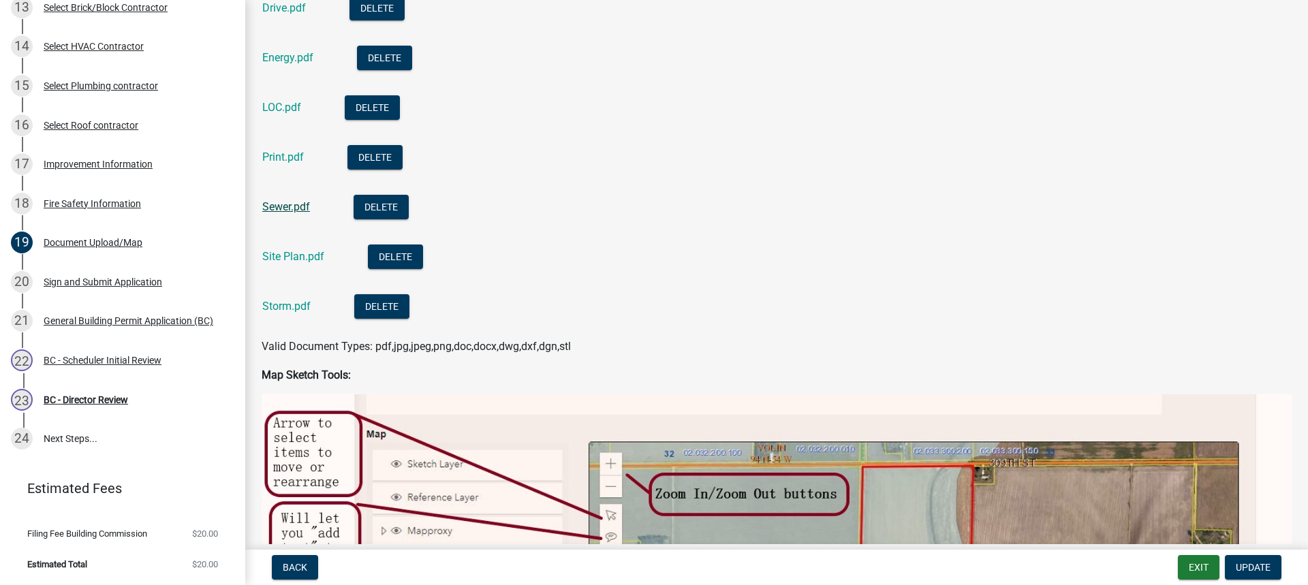
click at [288, 207] on link "Sewer.pdf" at bounding box center [286, 206] width 48 height 13
click at [286, 252] on link "Site Plan.pdf" at bounding box center [293, 256] width 62 height 13
click at [287, 304] on link "Storm.pdf" at bounding box center [286, 306] width 48 height 13
click at [98, 360] on div "BC - Scheduler Initial Review" at bounding box center [103, 361] width 118 height 10
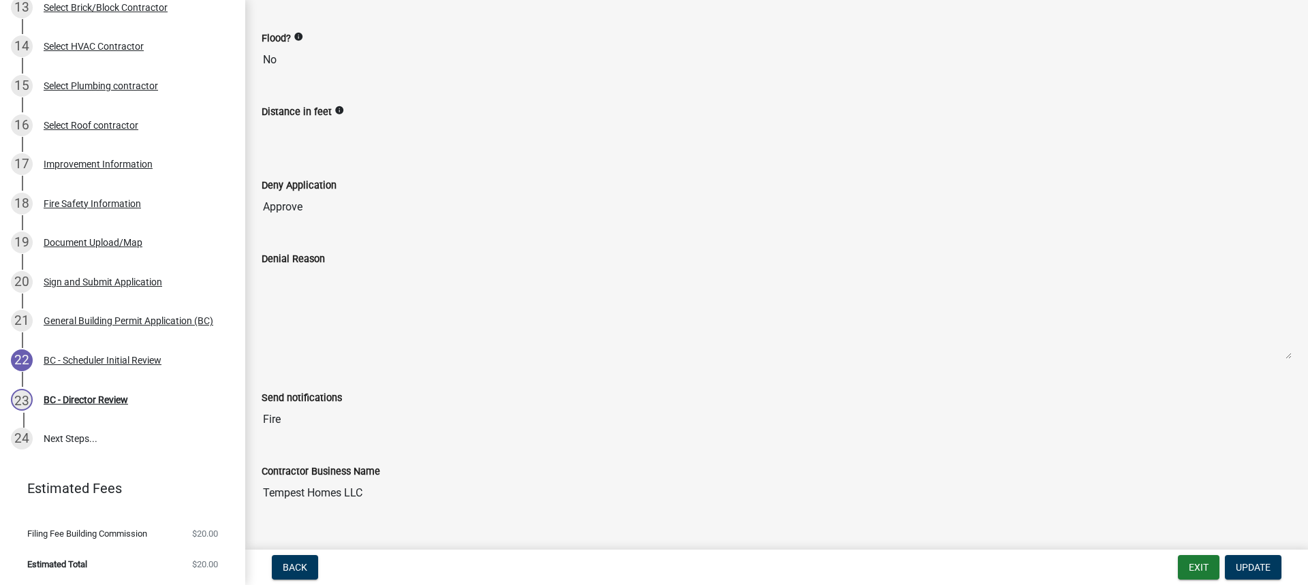
scroll to position [231, 0]
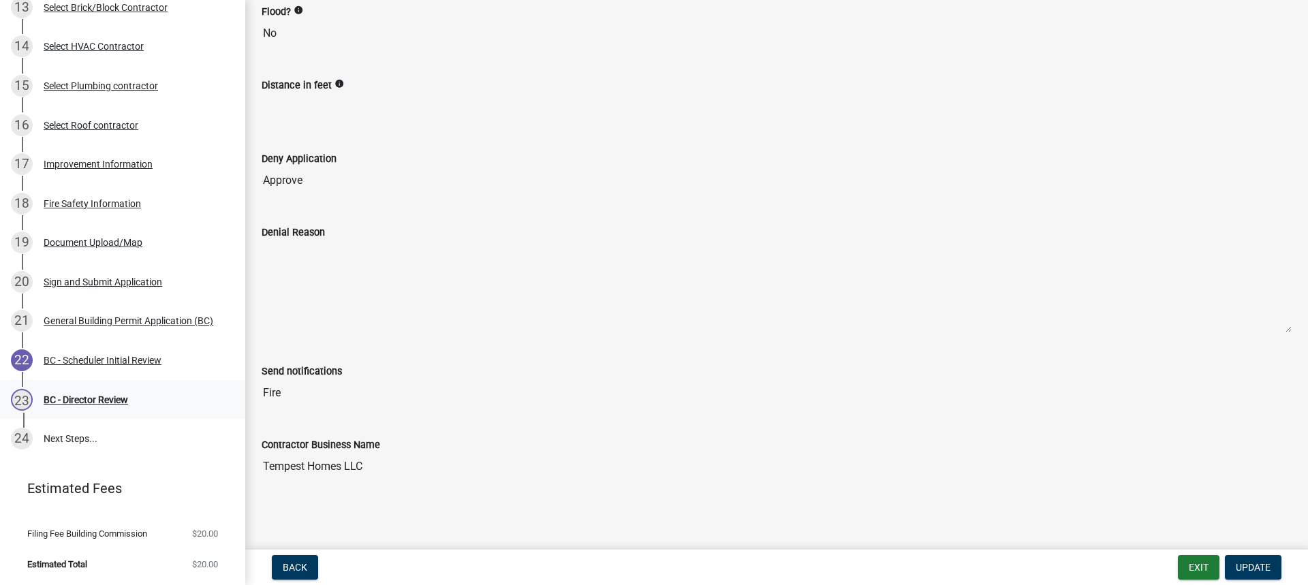
click at [62, 400] on div "BC - Director Review" at bounding box center [86, 400] width 84 height 10
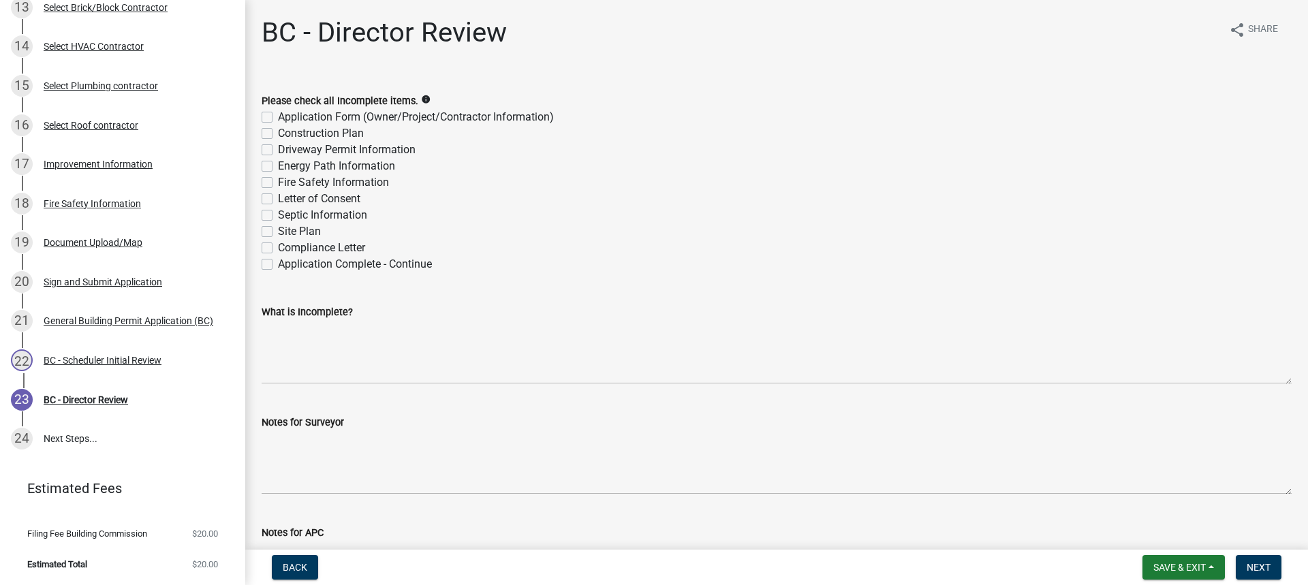
click at [278, 264] on label "Application Complete - Continue" at bounding box center [355, 264] width 154 height 16
click at [278, 264] on input "Application Complete - Continue" at bounding box center [282, 260] width 9 height 9
checkbox input "true"
checkbox input "false"
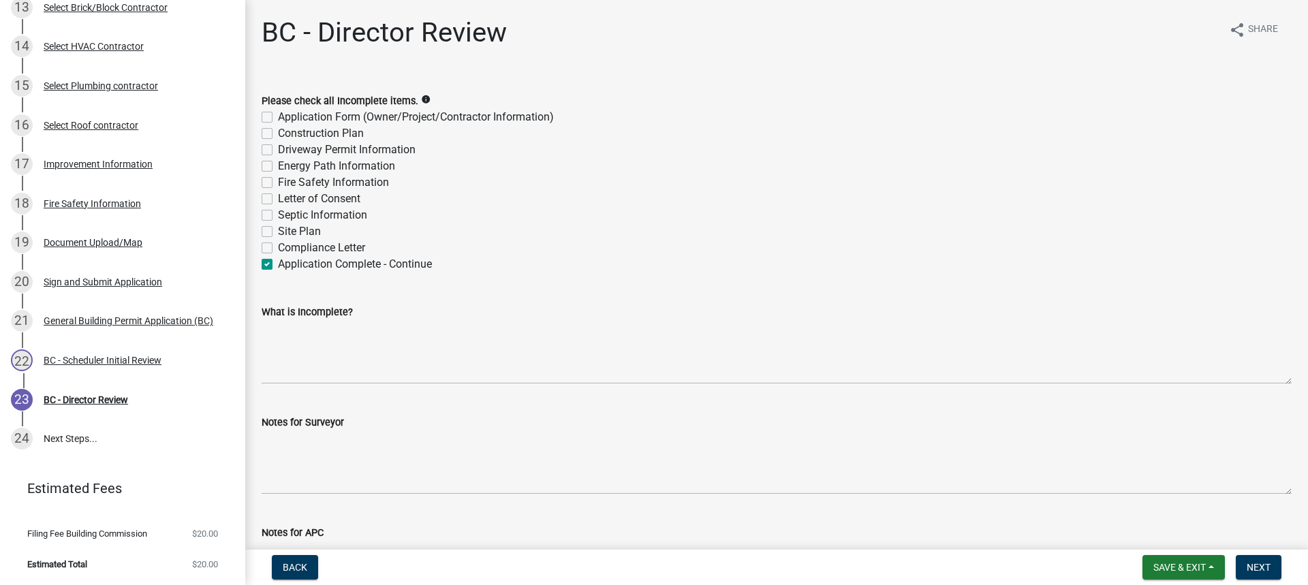
checkbox input "false"
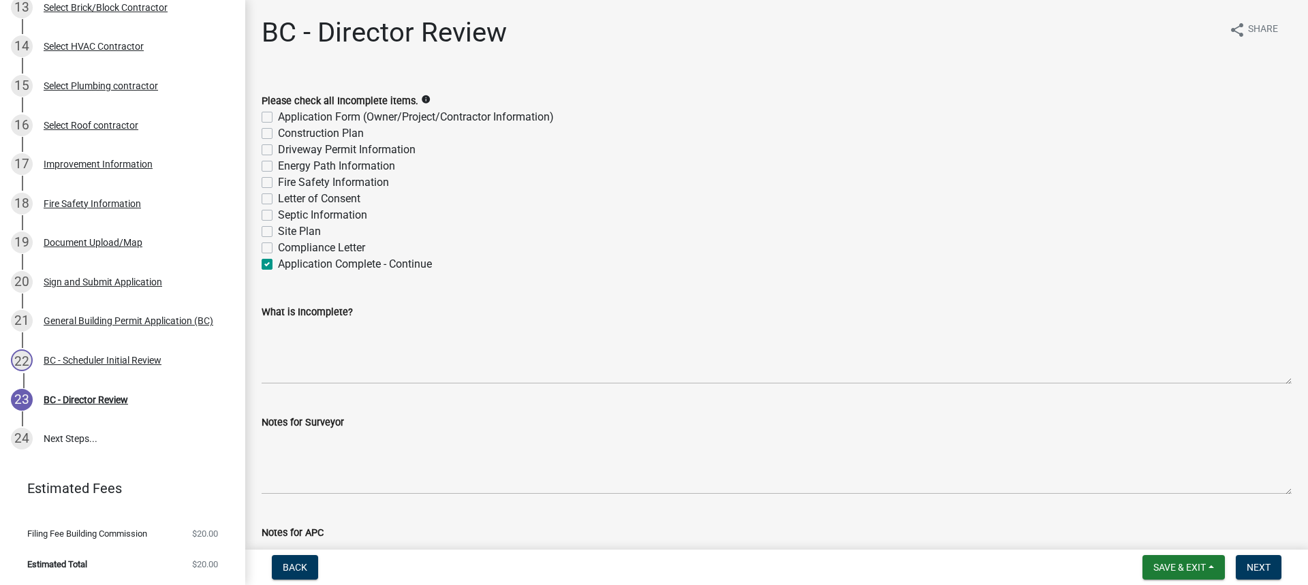
checkbox input "false"
checkbox input "true"
click at [1261, 563] on span "Next" at bounding box center [1259, 567] width 24 height 11
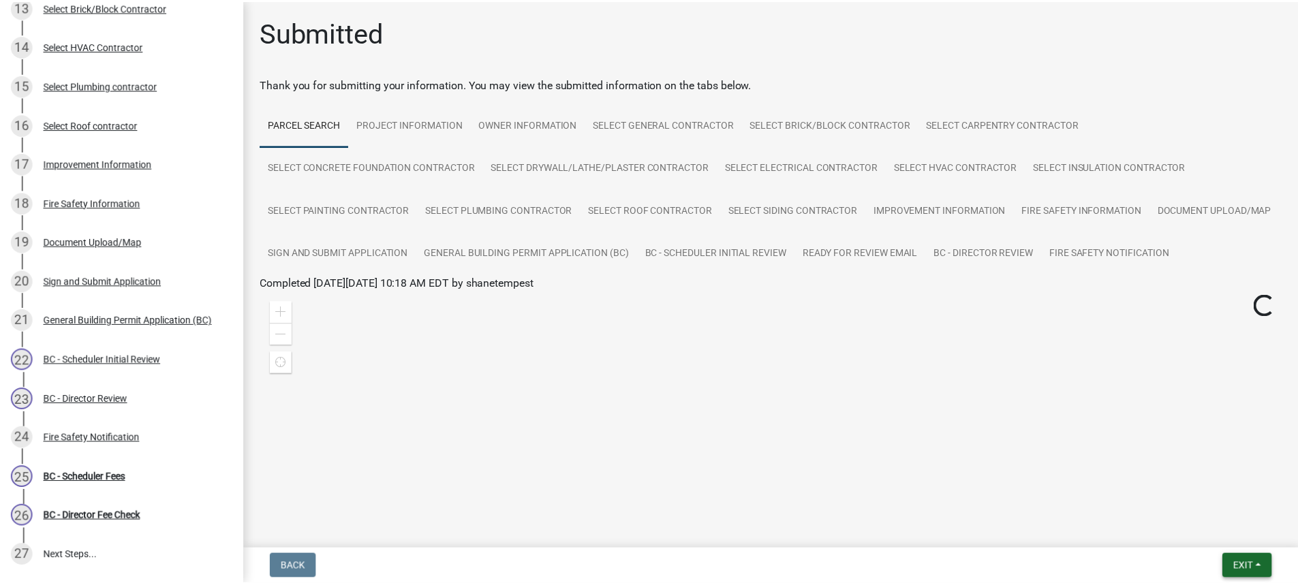
scroll to position [763, 0]
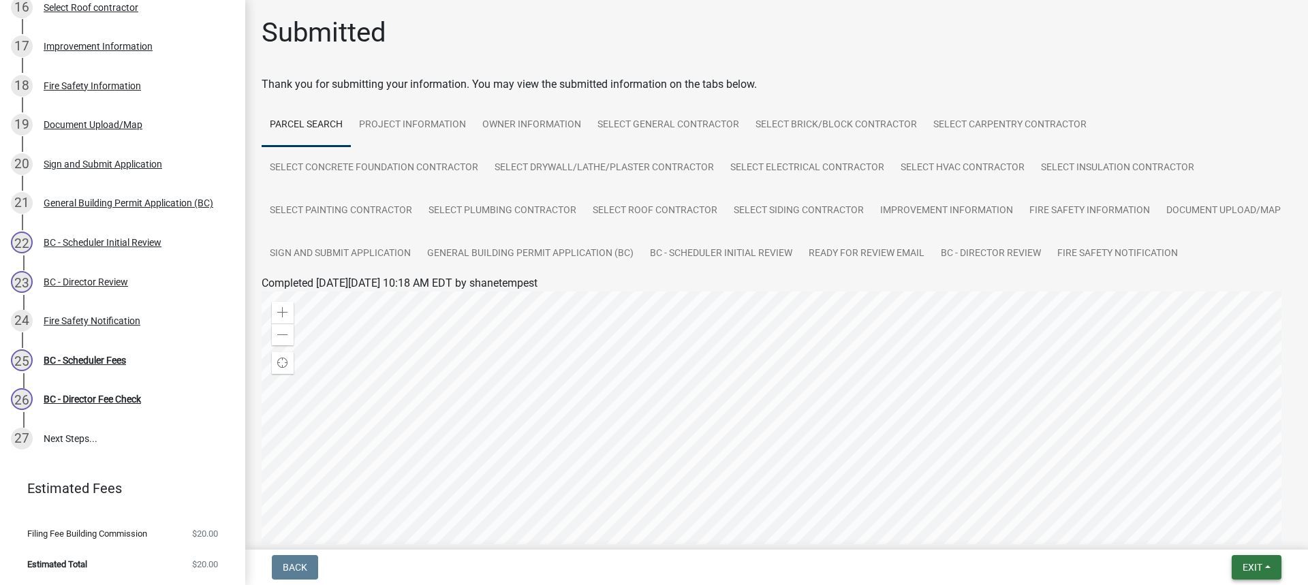
click at [1260, 566] on span "Exit" at bounding box center [1253, 567] width 20 height 11
click at [1218, 529] on button "Save & Exit" at bounding box center [1227, 532] width 109 height 33
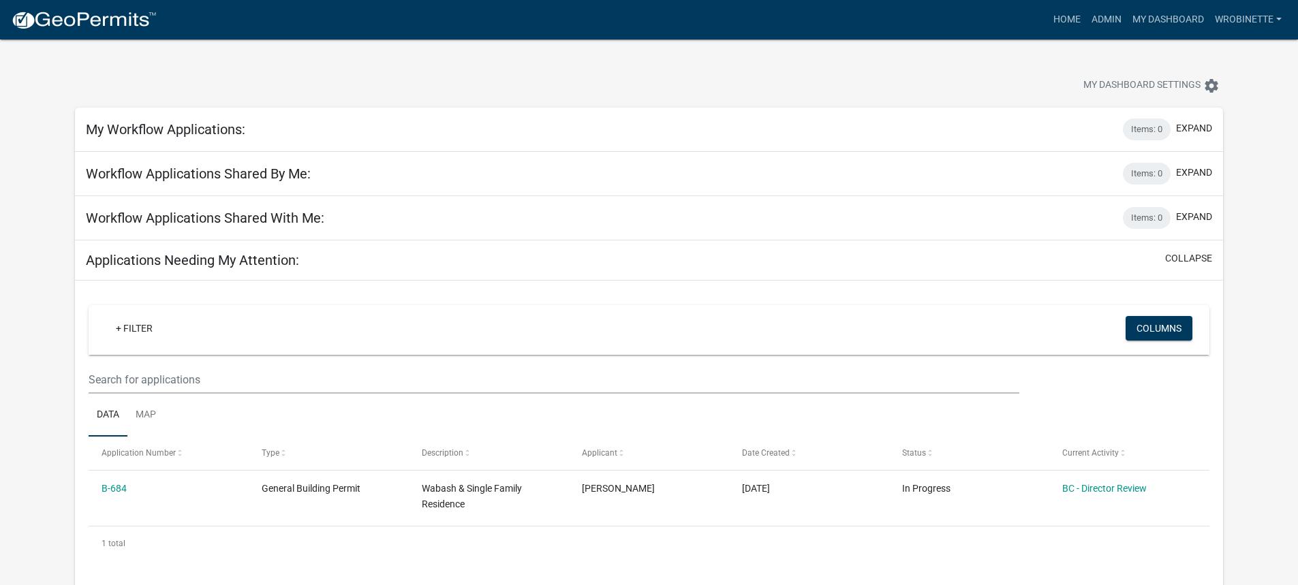
click at [693, 157] on div "Workflow Applications Shared By Me: Items: 0 expand" at bounding box center [649, 174] width 1148 height 44
